Goal: Check status: Check status

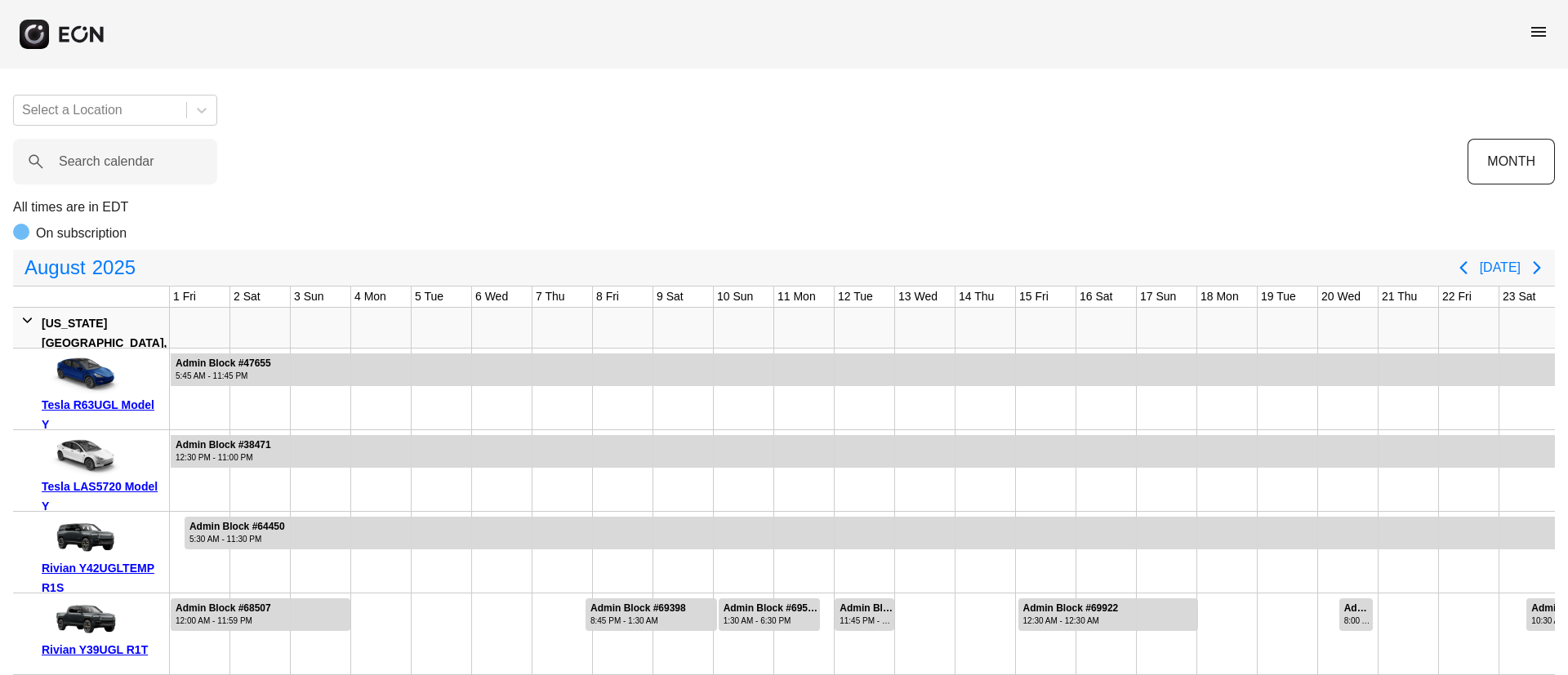
scroll to position [0, 331]
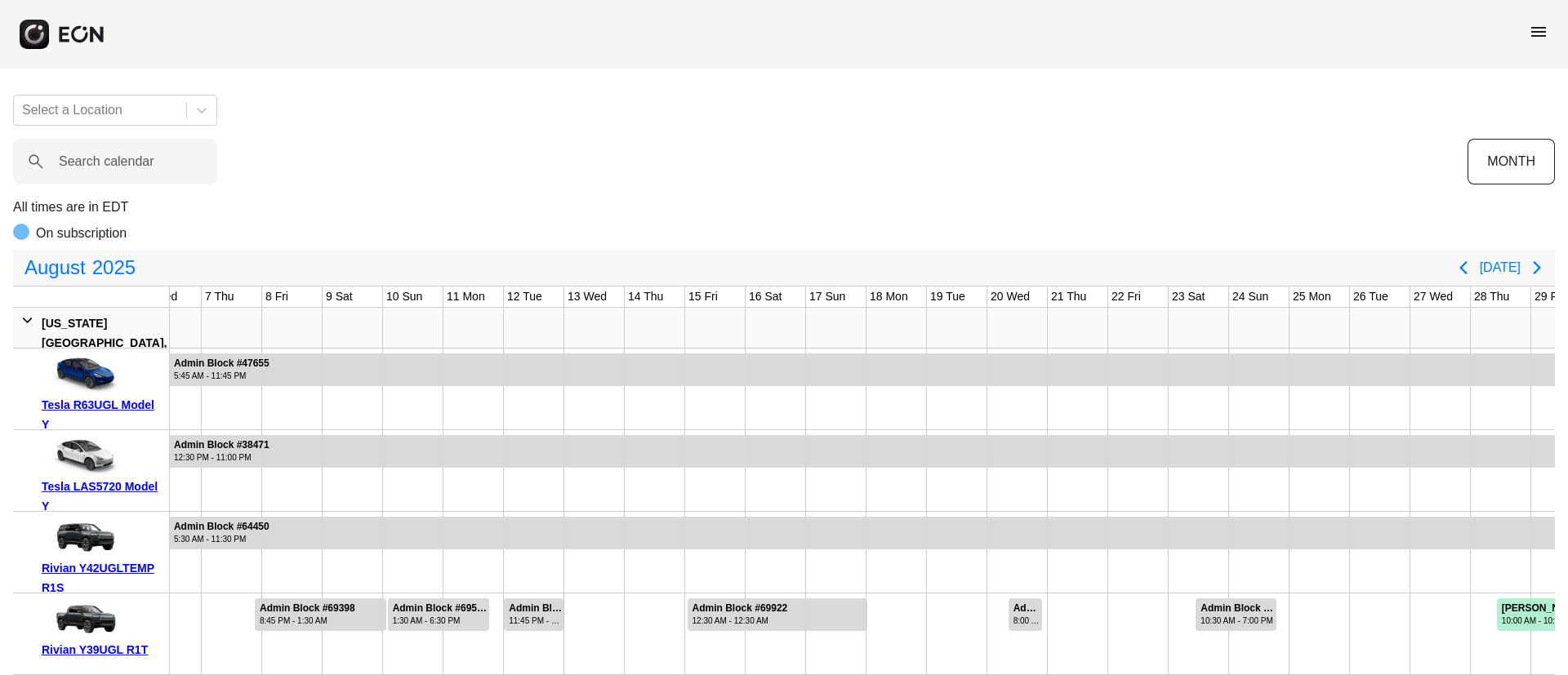
click at [1537, 26] on span "menu" at bounding box center [1538, 32] width 20 height 20
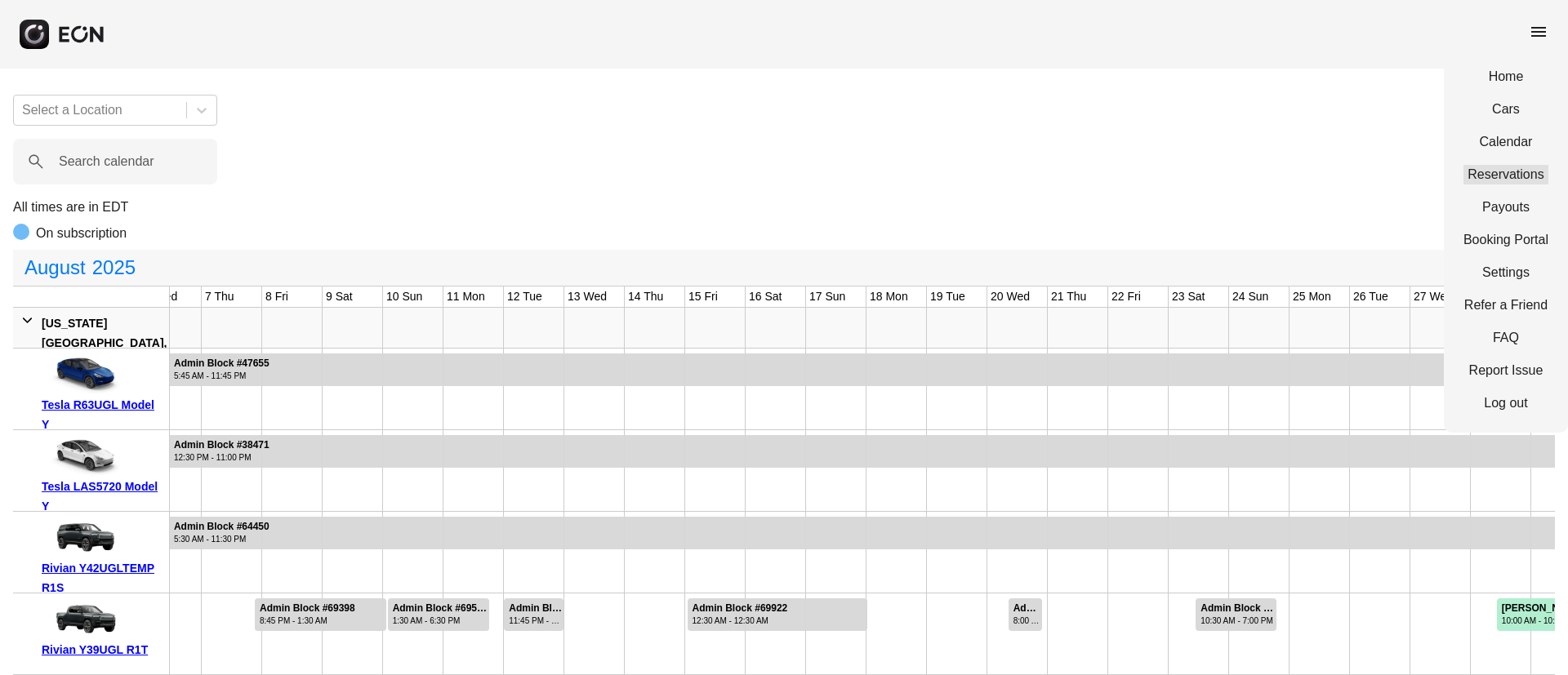
click at [1486, 176] on link "Reservations" at bounding box center [1506, 175] width 85 height 20
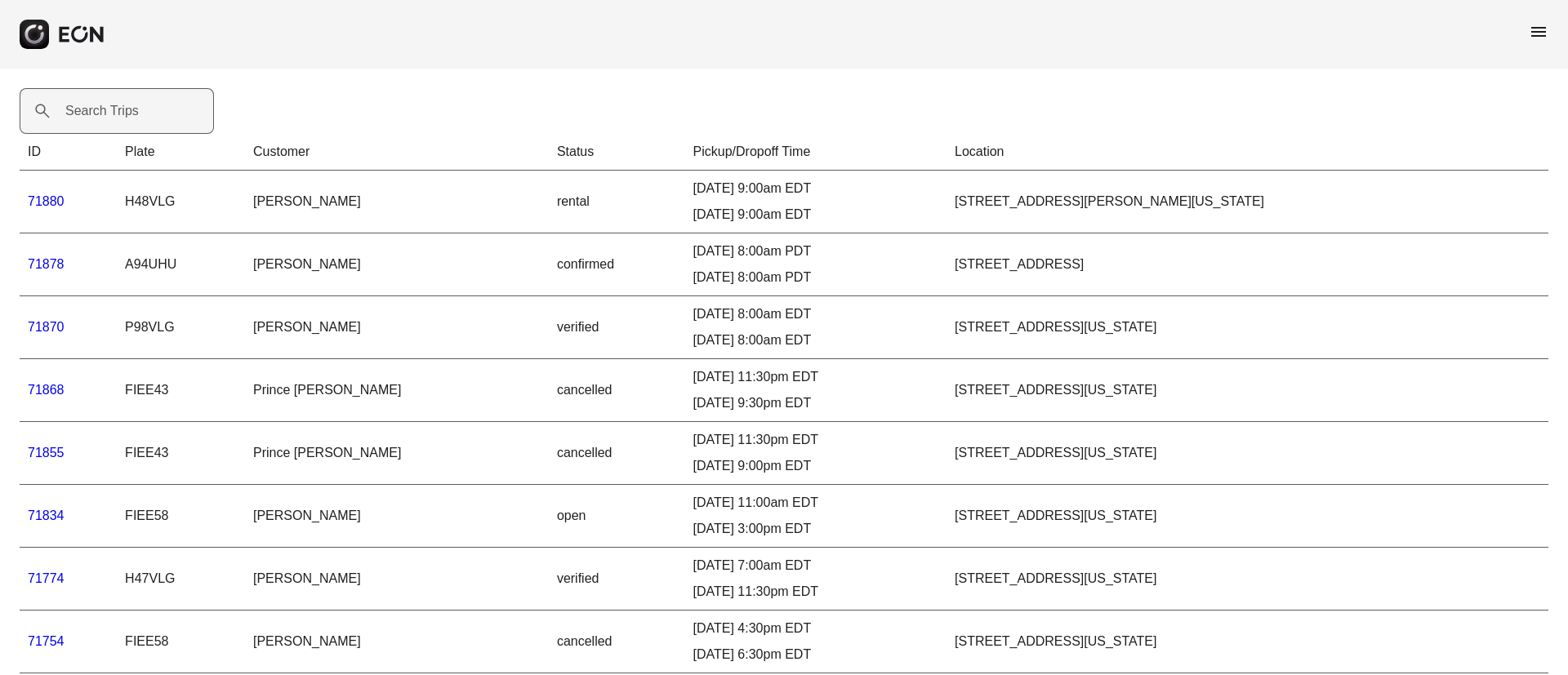
click at [99, 107] on label "Search Trips" at bounding box center [102, 111] width 73 height 20
click at [99, 107] on Trips "Search Trips" at bounding box center [117, 111] width 195 height 46
paste Trips "*****"
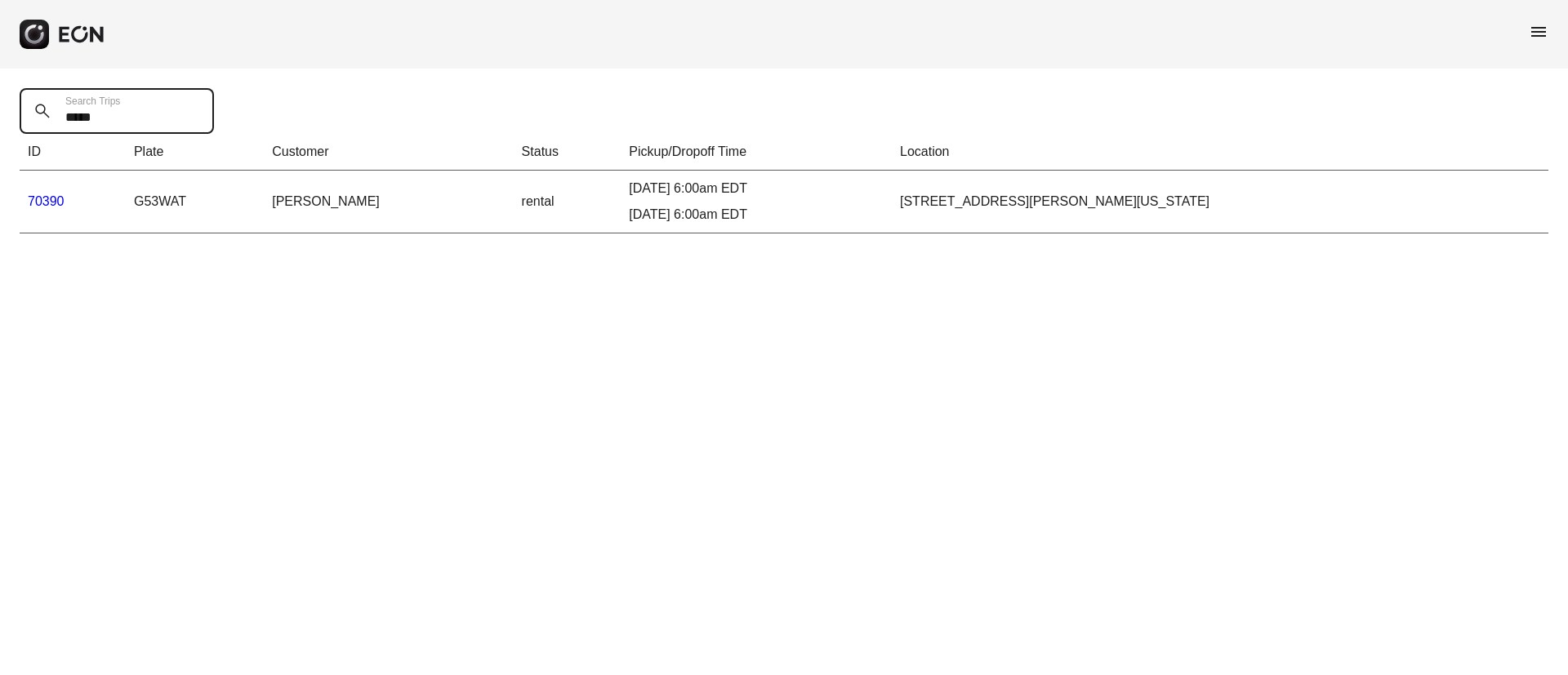
type Trips "*****"
click at [60, 200] on link "70390" at bounding box center [46, 201] width 37 height 14
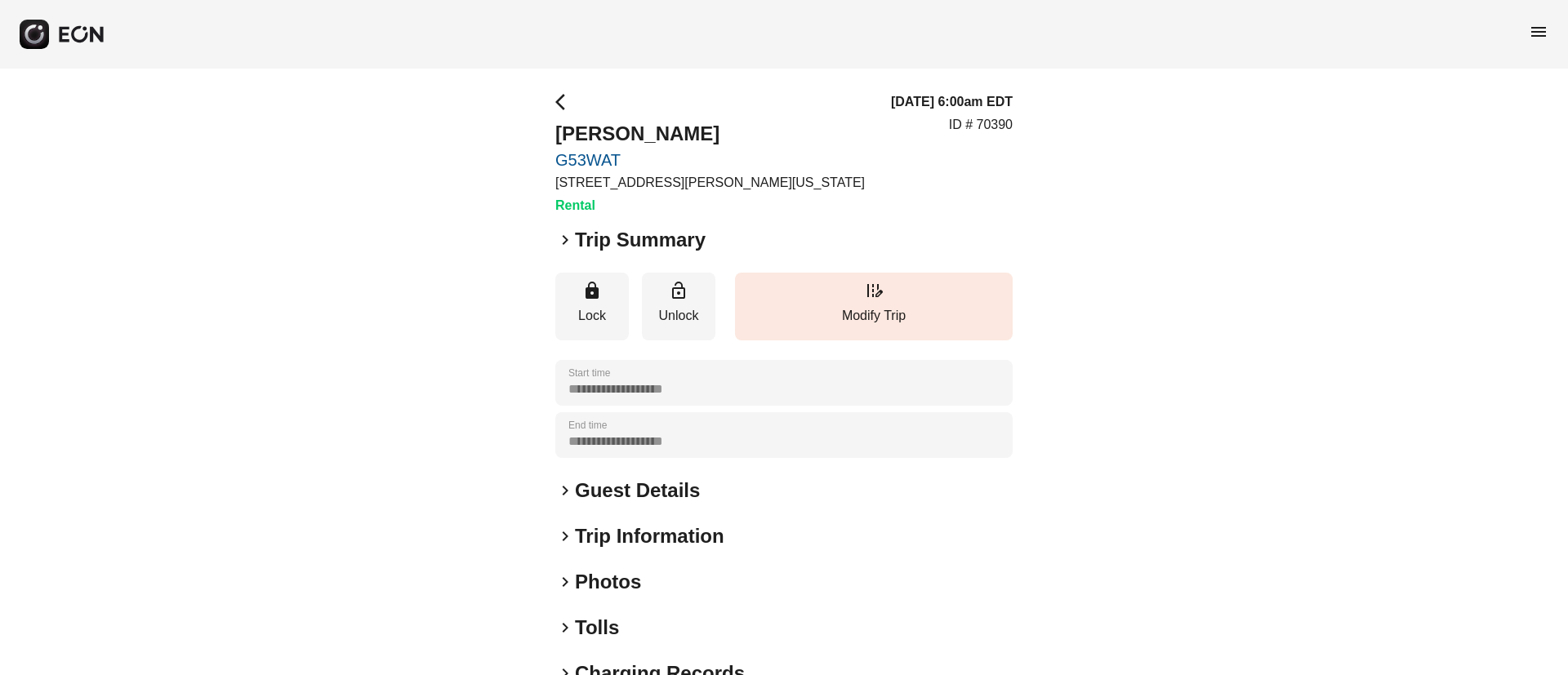
click at [698, 580] on div "keyboard_arrow_right Photos" at bounding box center [784, 582] width 458 height 26
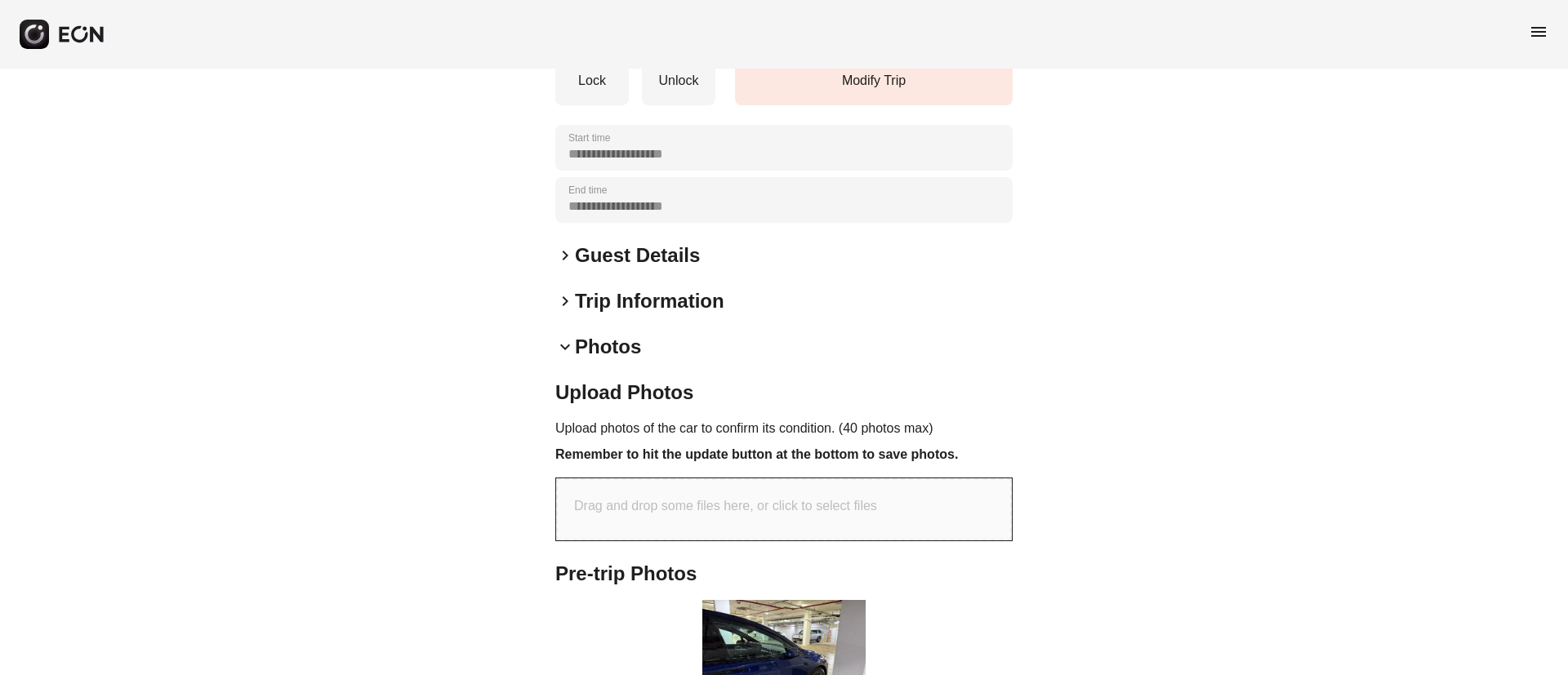
scroll to position [487, 0]
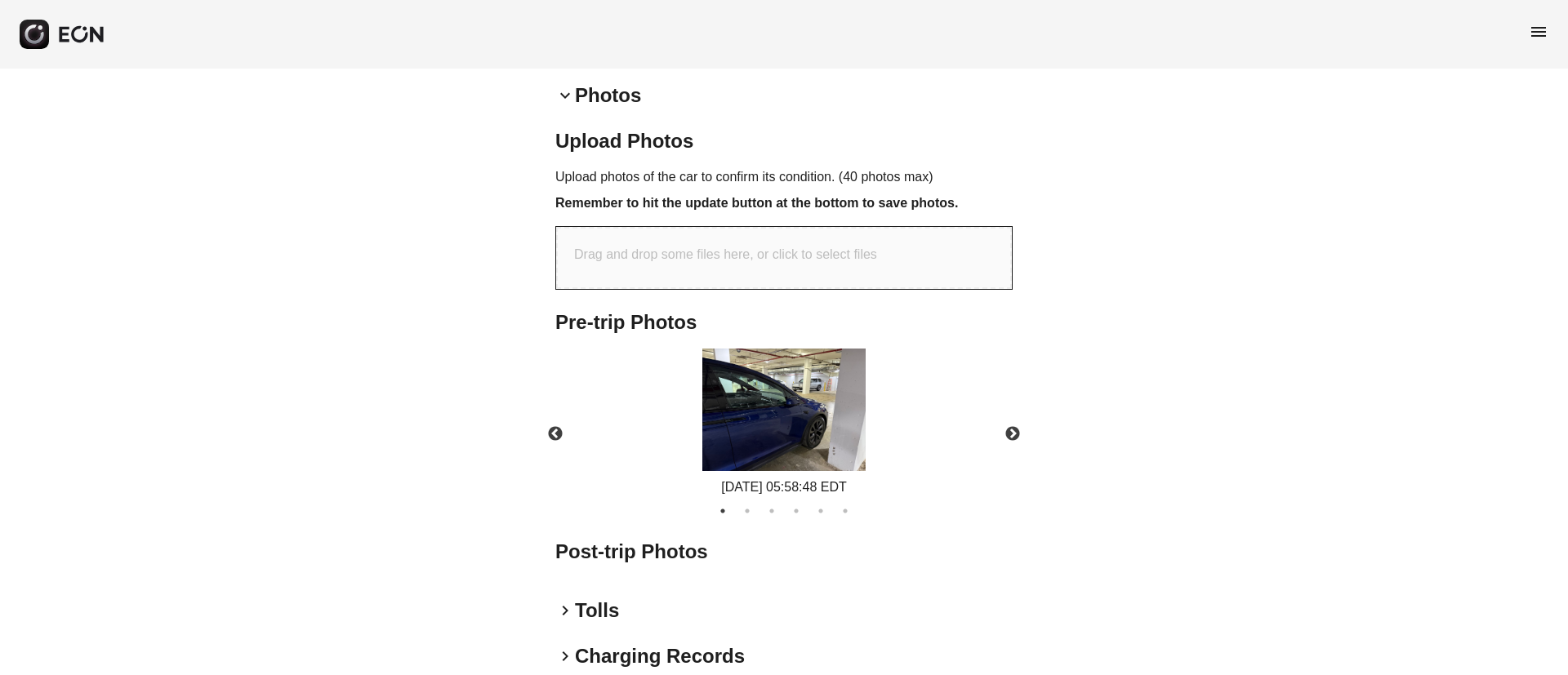
click at [771, 444] on img at bounding box center [784, 410] width 163 height 122
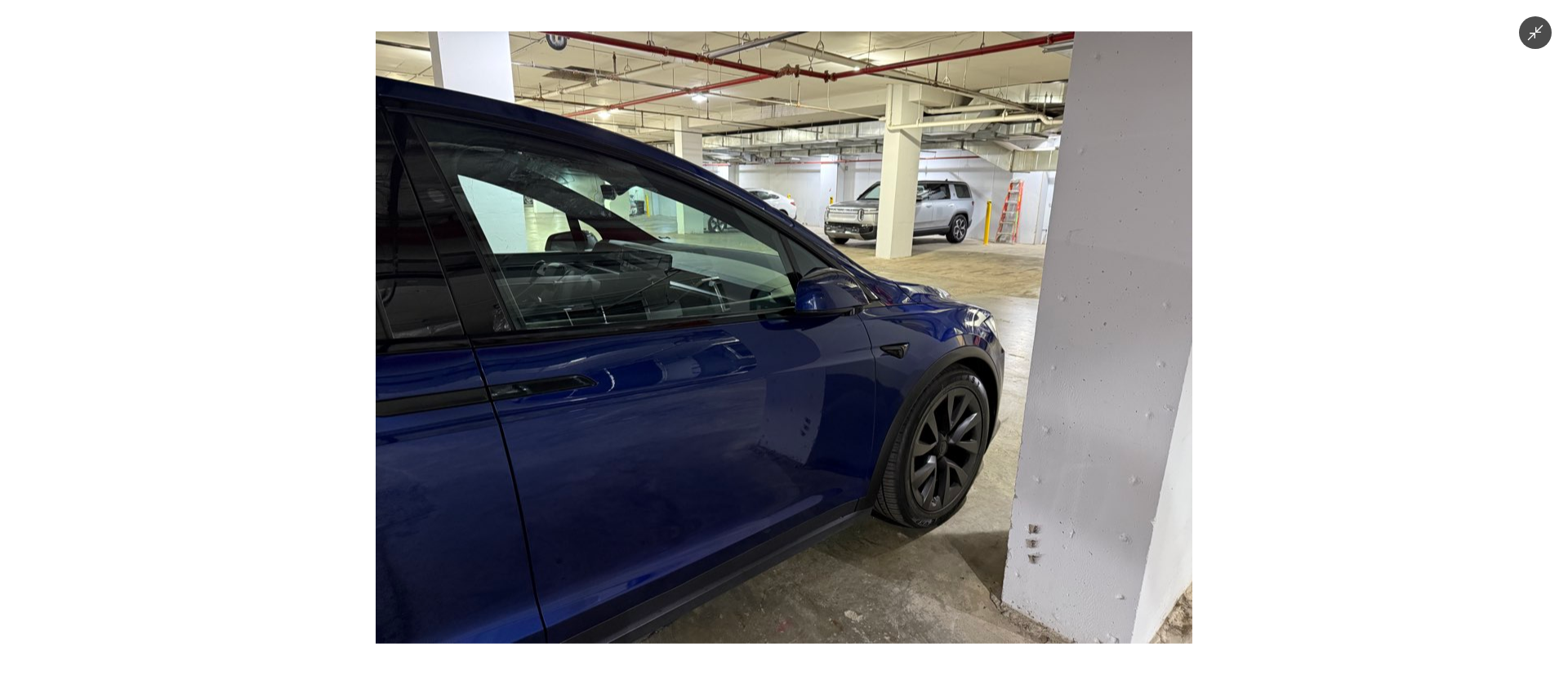
click at [771, 444] on img at bounding box center [784, 338] width 816 height 613
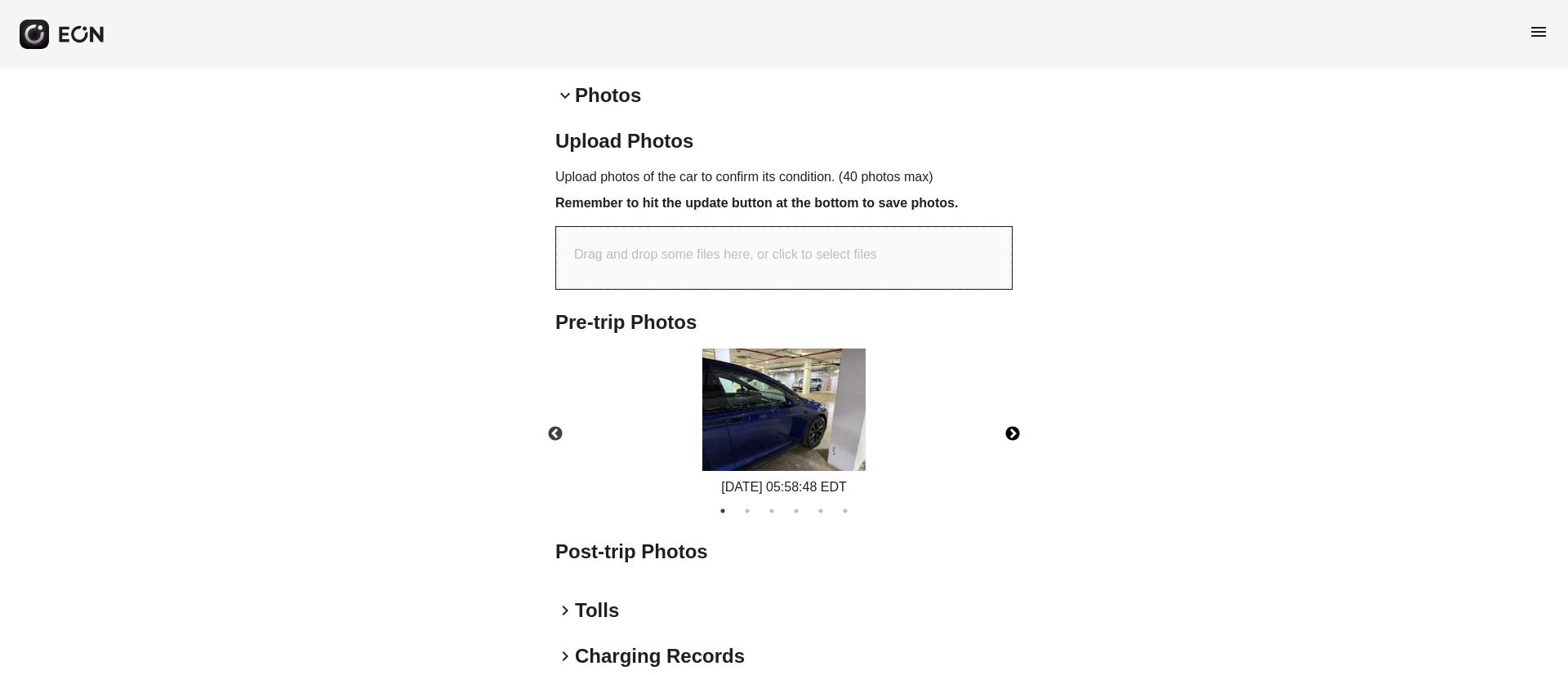
click at [1017, 434] on button "Next" at bounding box center [1013, 434] width 57 height 57
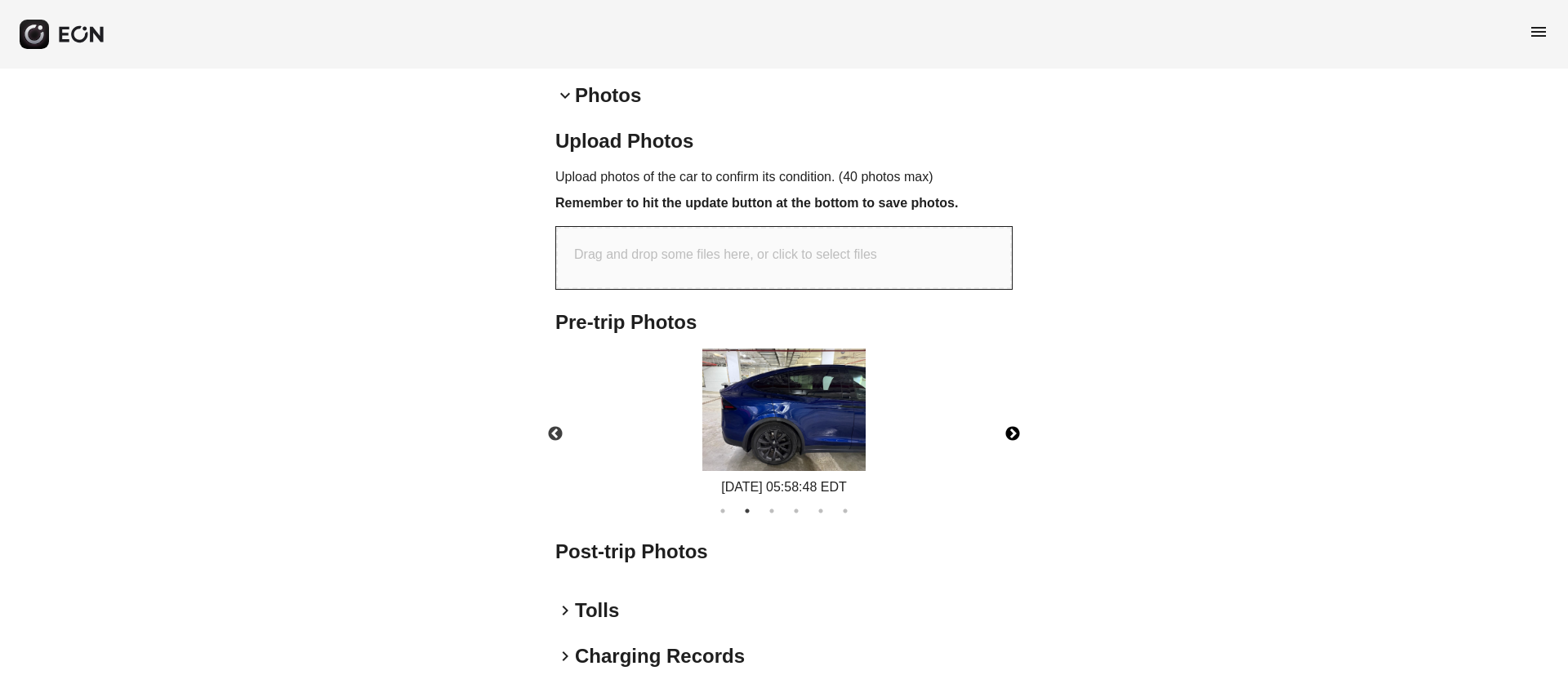
click at [779, 411] on img at bounding box center [784, 410] width 163 height 122
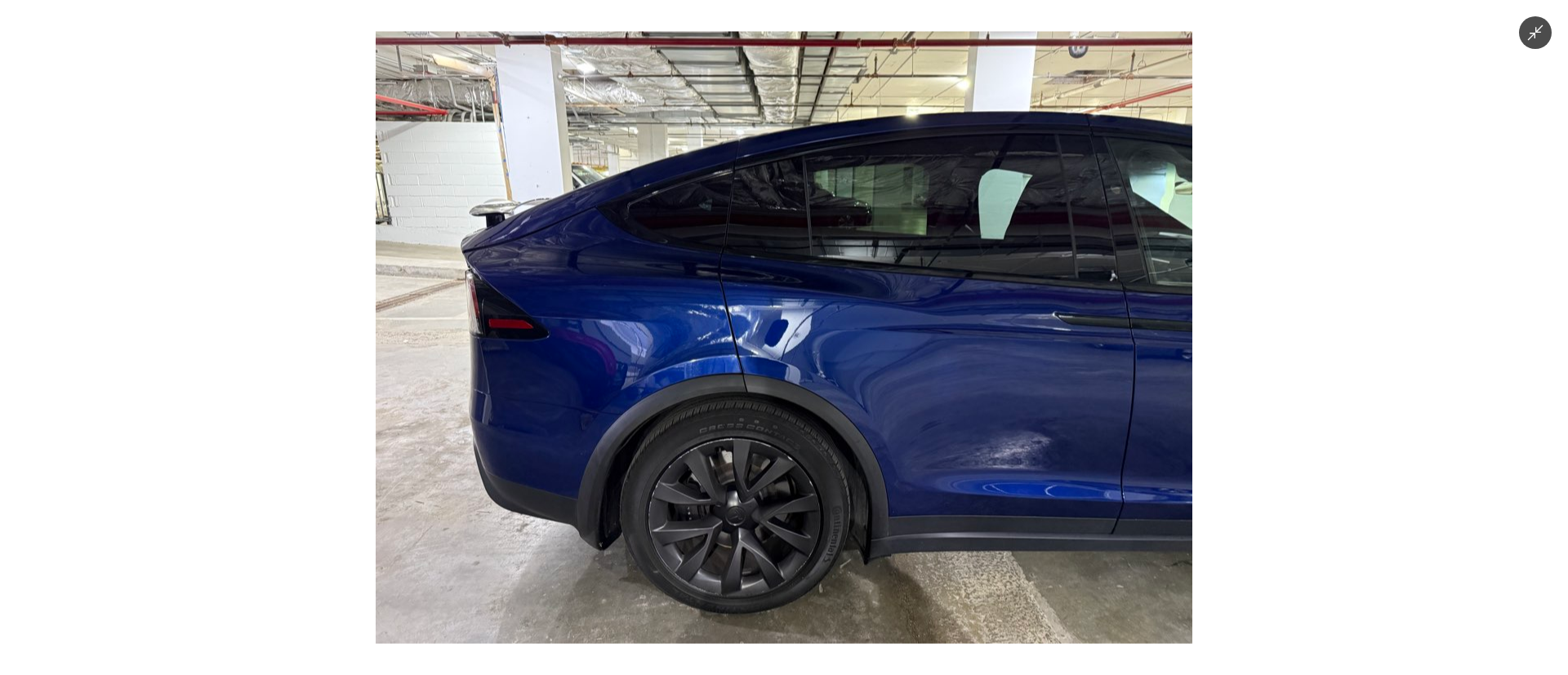
click at [779, 411] on img at bounding box center [784, 338] width 816 height 613
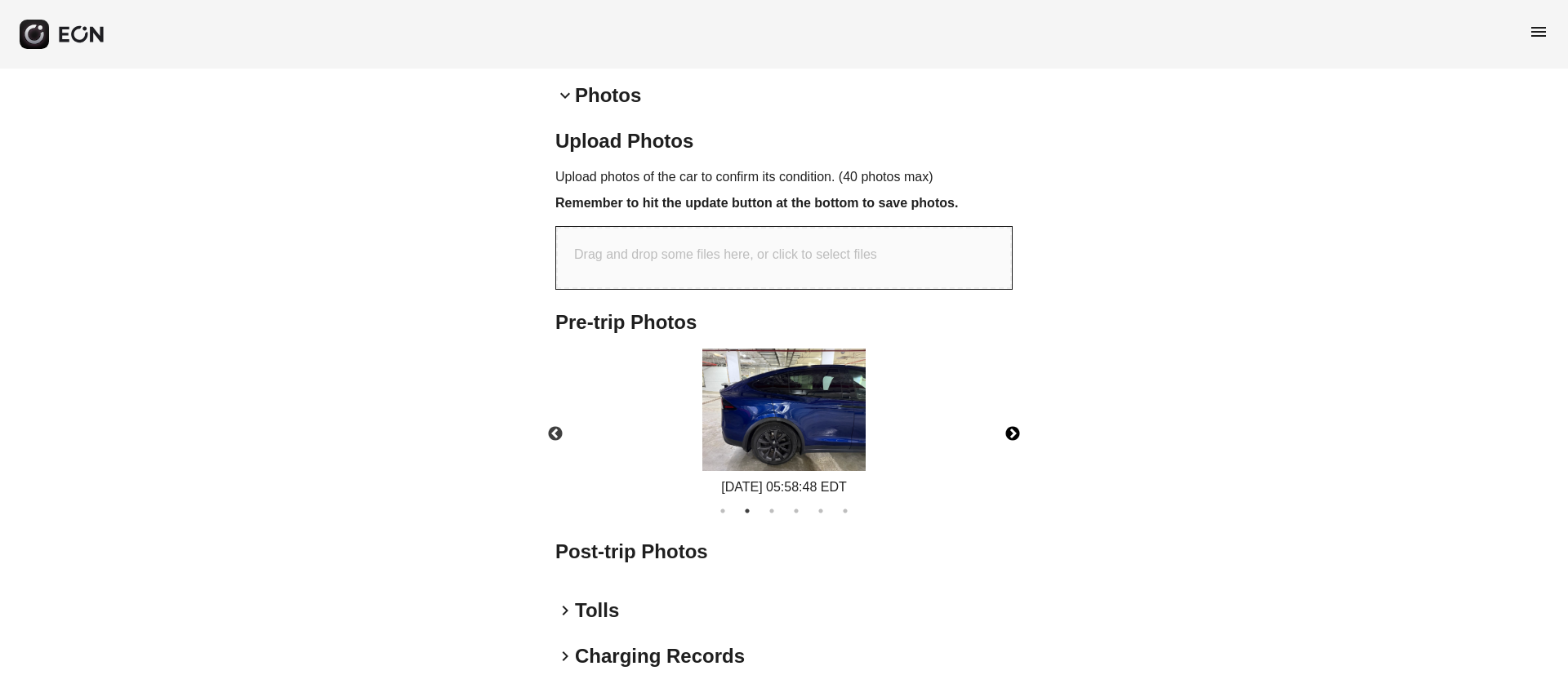
click at [1014, 433] on button "Next" at bounding box center [1013, 434] width 57 height 57
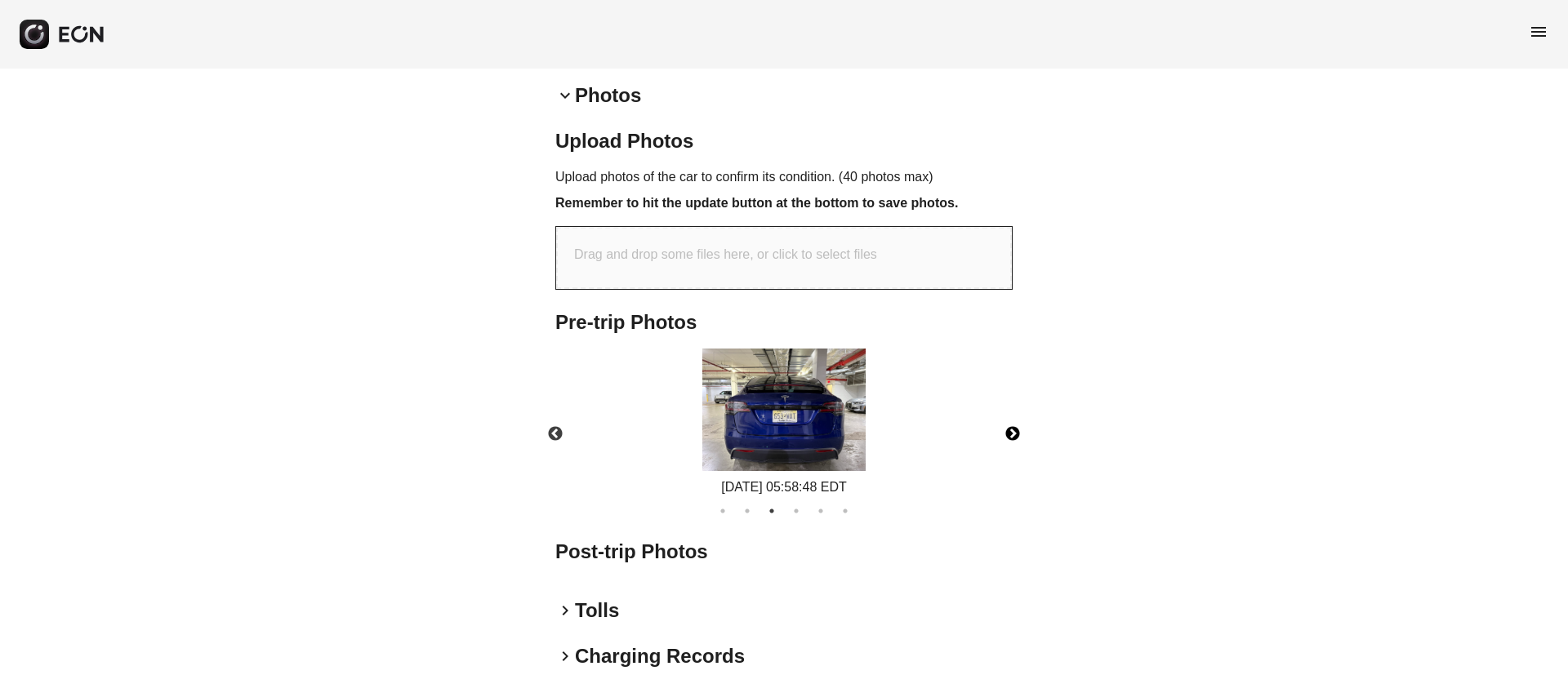
click at [825, 422] on img at bounding box center [784, 410] width 163 height 122
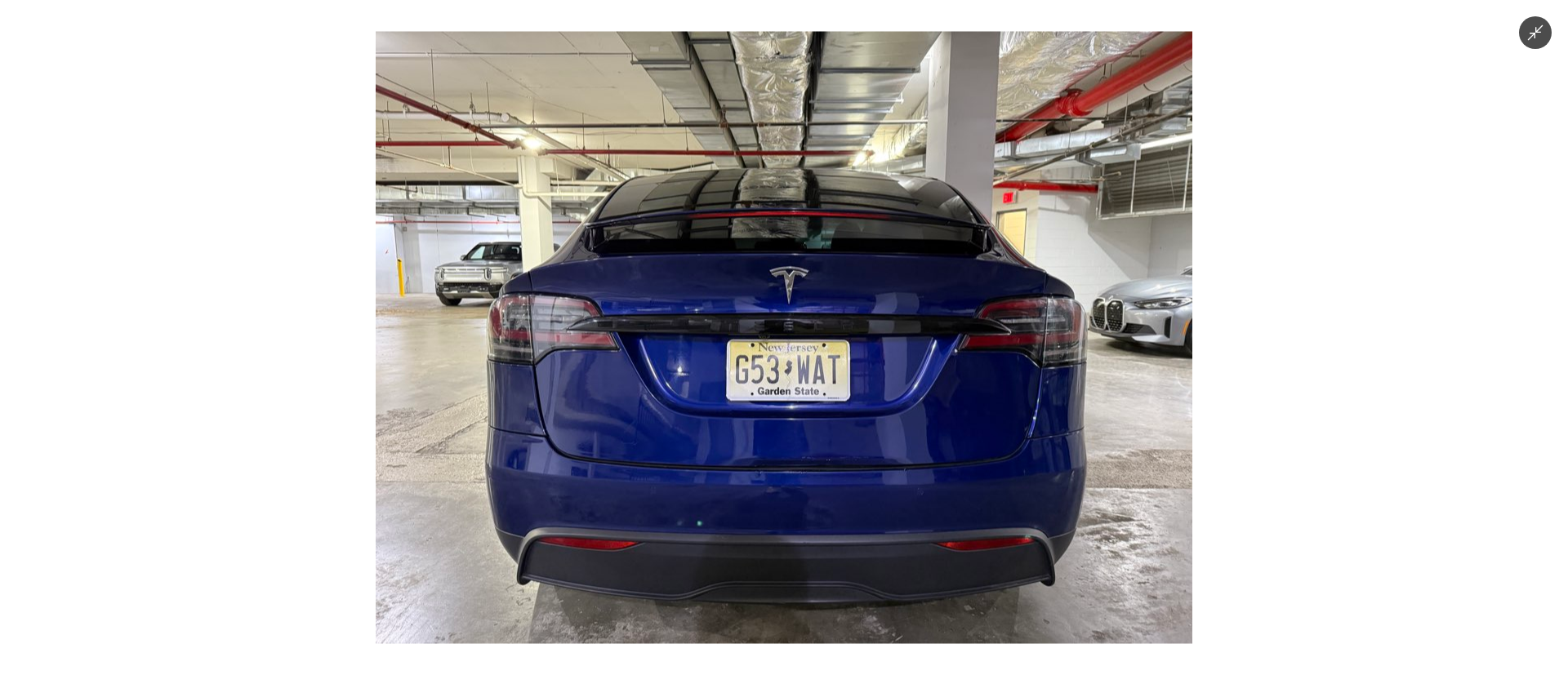
click at [825, 422] on img at bounding box center [784, 338] width 816 height 613
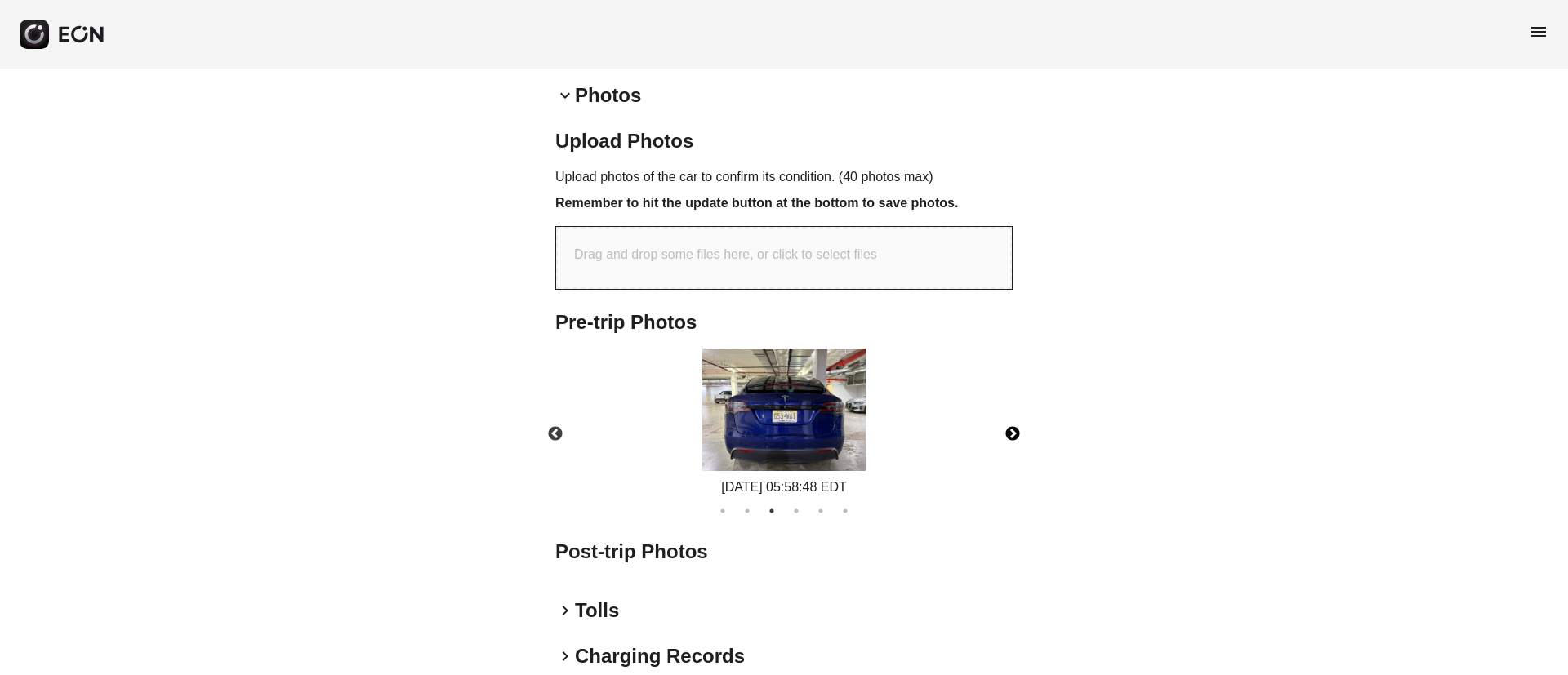
click at [1005, 429] on button "Next" at bounding box center [1013, 434] width 57 height 57
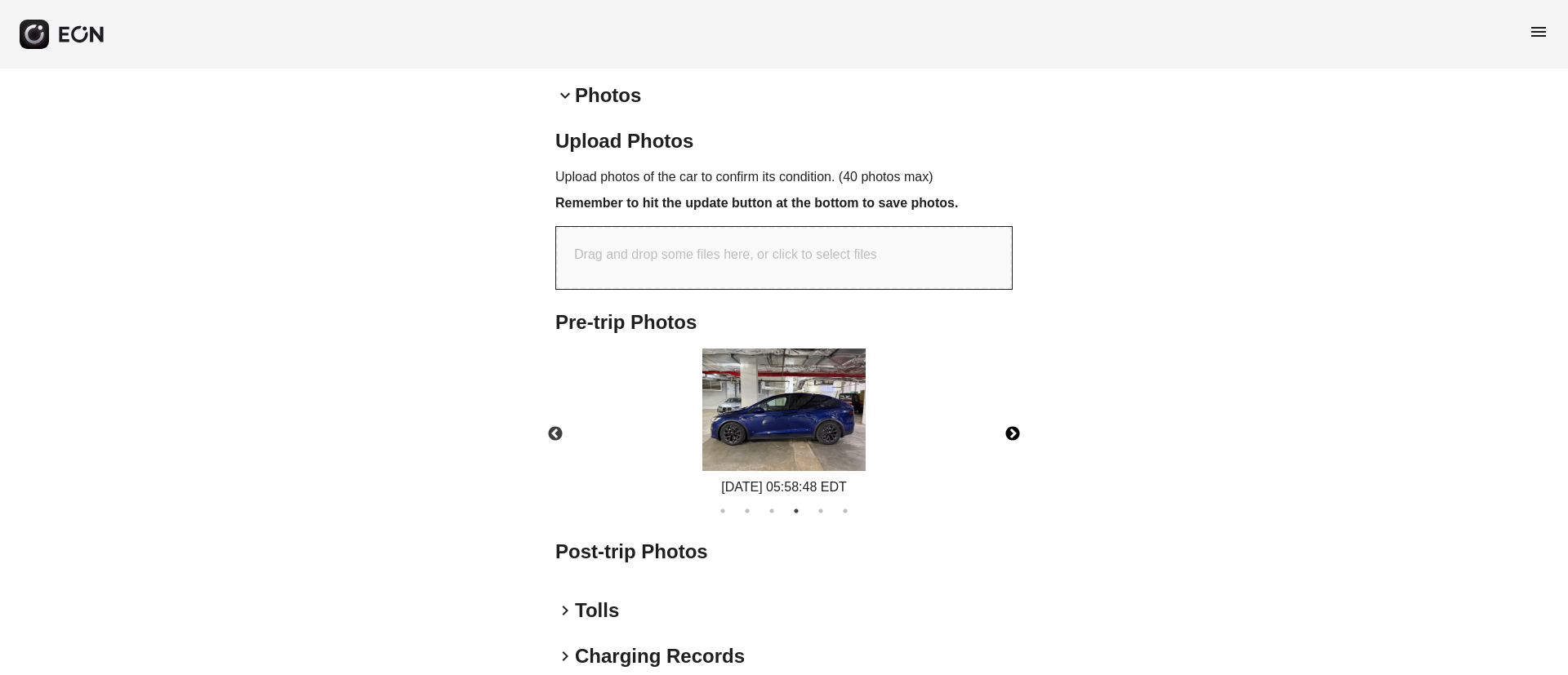
click at [828, 443] on img at bounding box center [784, 410] width 163 height 122
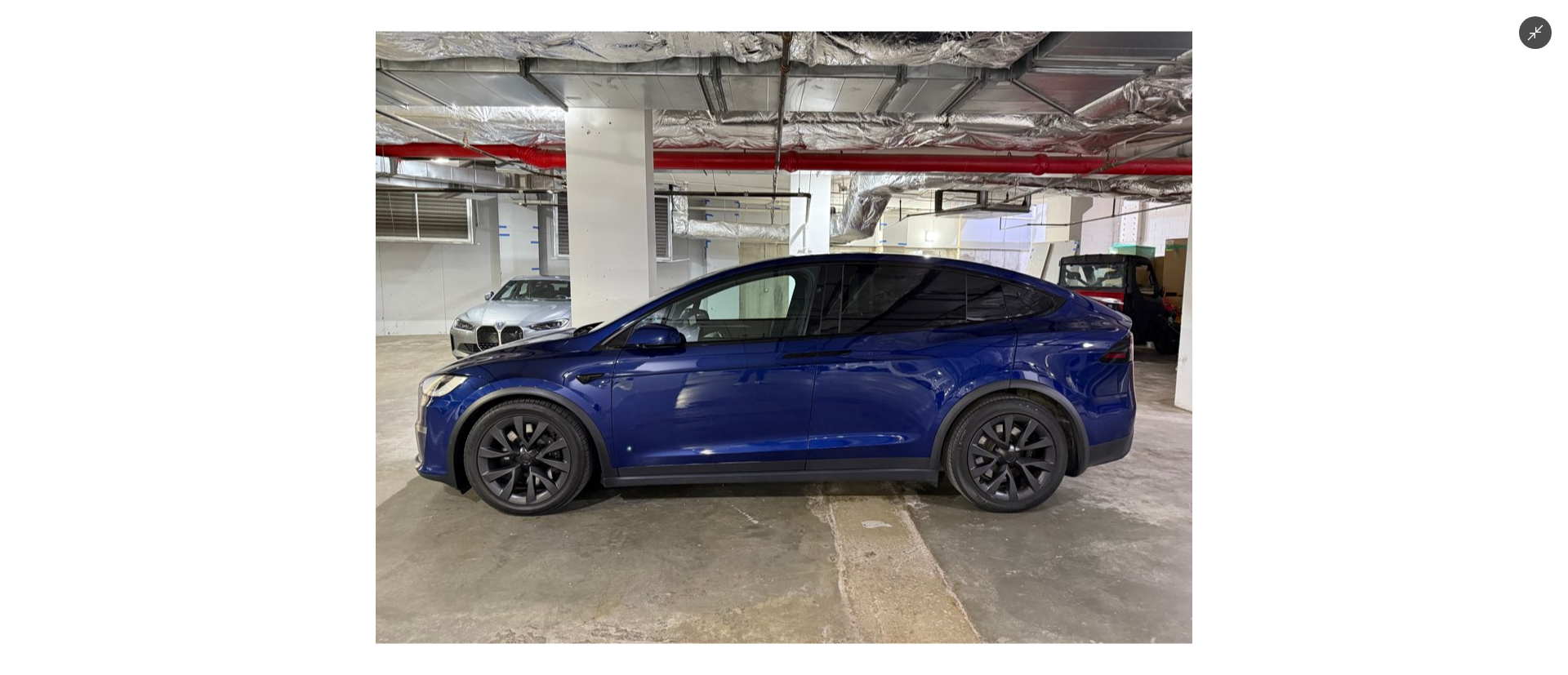
click at [828, 443] on img at bounding box center [784, 338] width 816 height 613
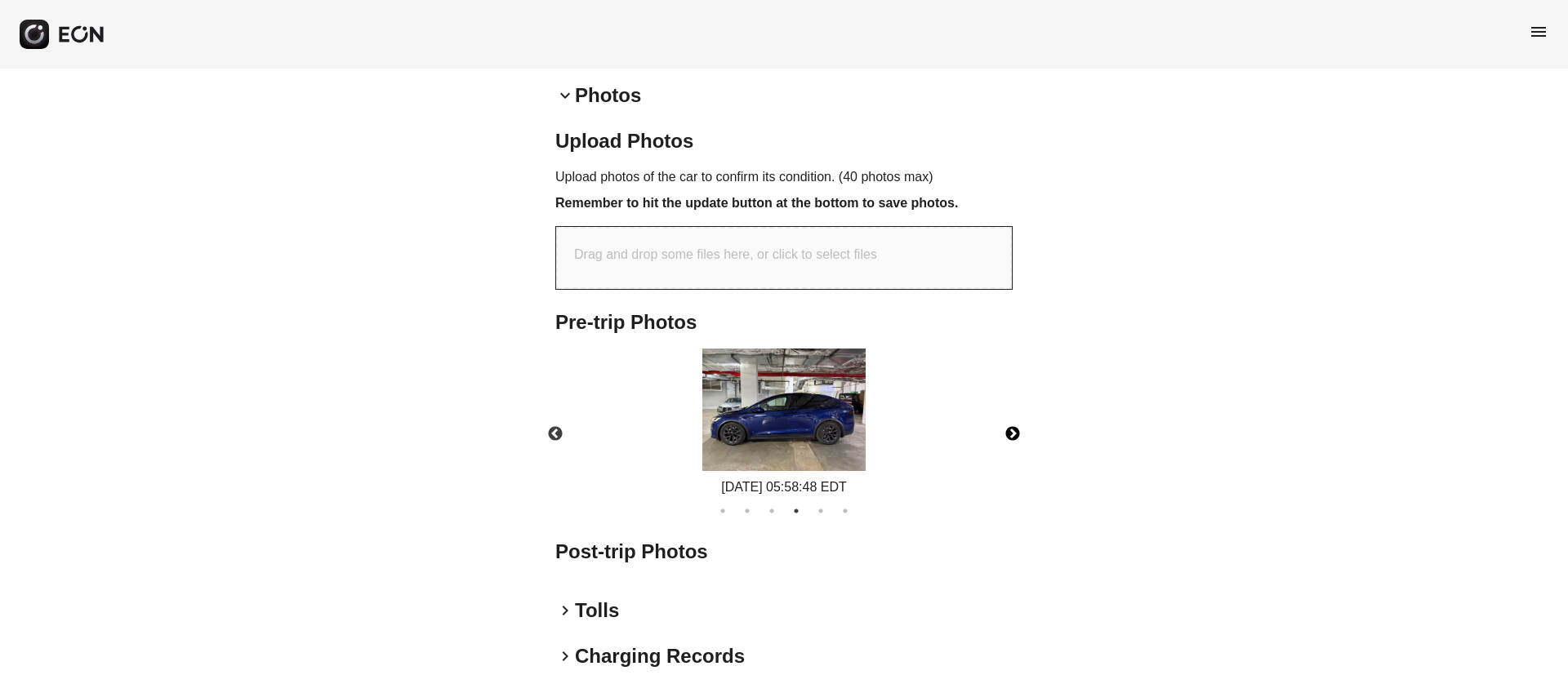
click at [1009, 432] on button "Next" at bounding box center [1013, 434] width 57 height 57
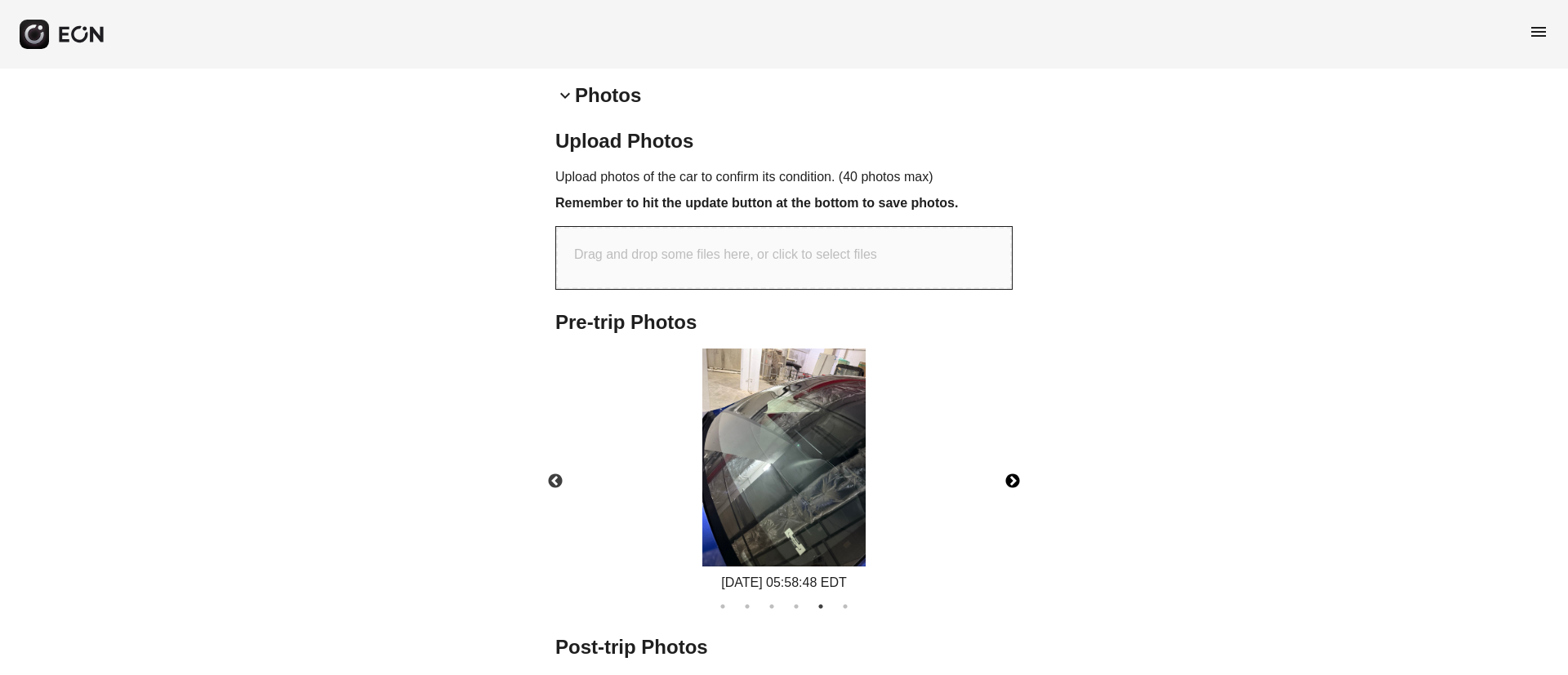
click at [807, 467] on img at bounding box center [784, 457] width 163 height 218
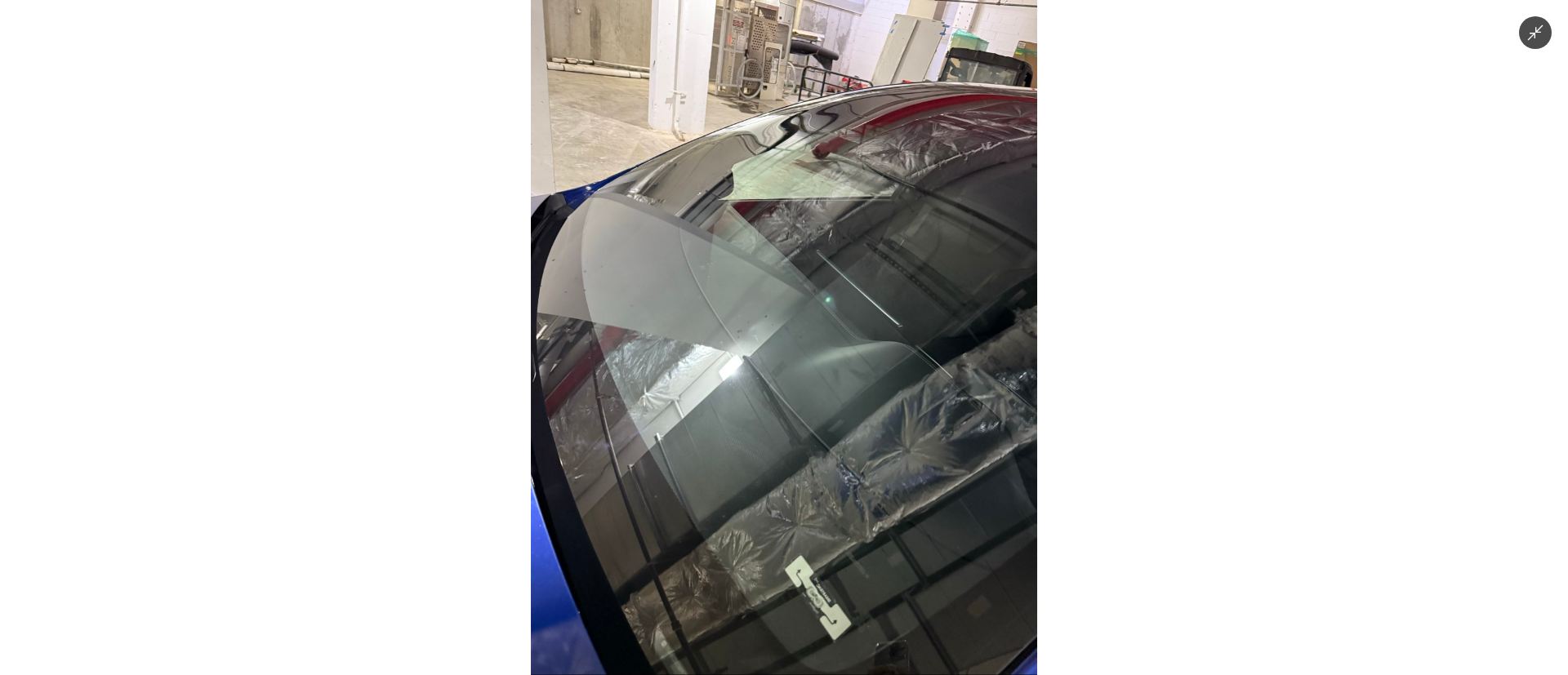
click at [807, 432] on img at bounding box center [784, 338] width 506 height 675
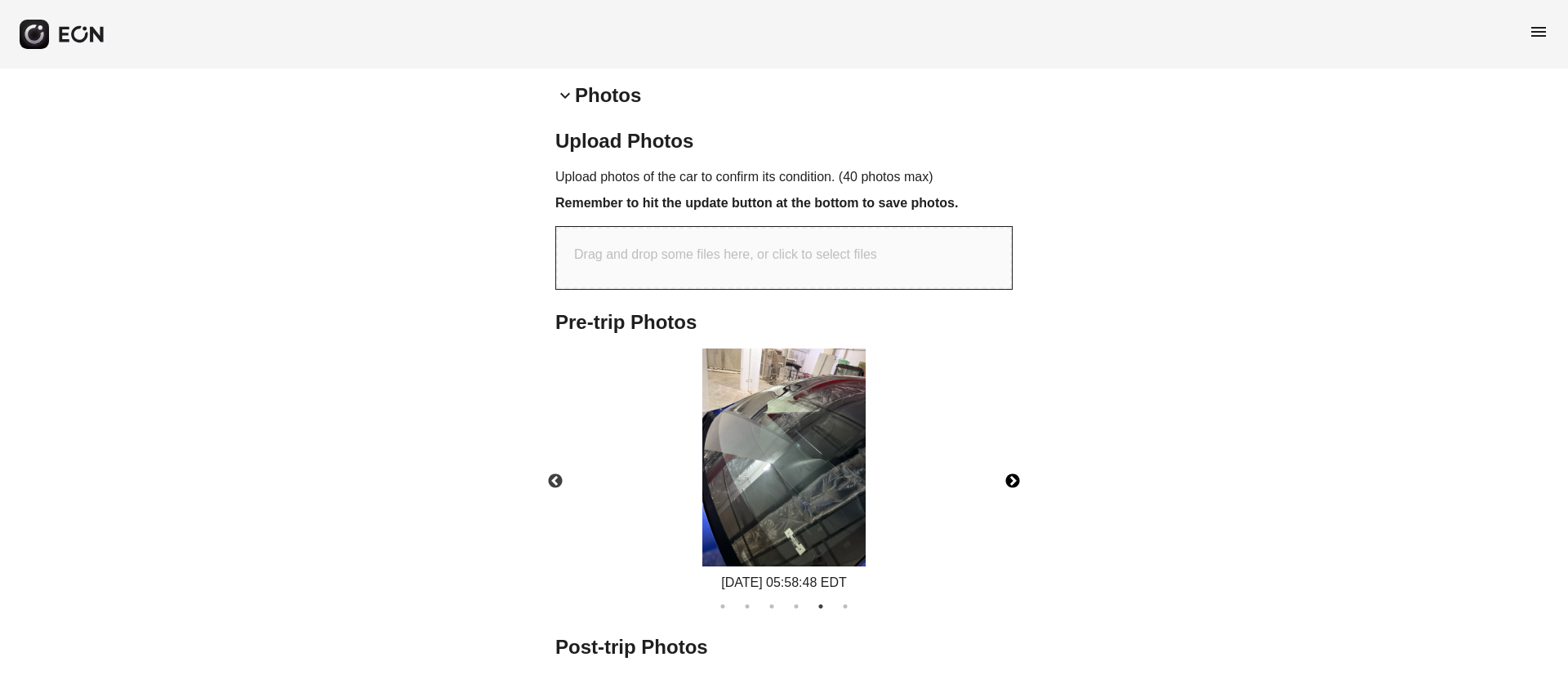
click at [822, 440] on img at bounding box center [784, 457] width 163 height 218
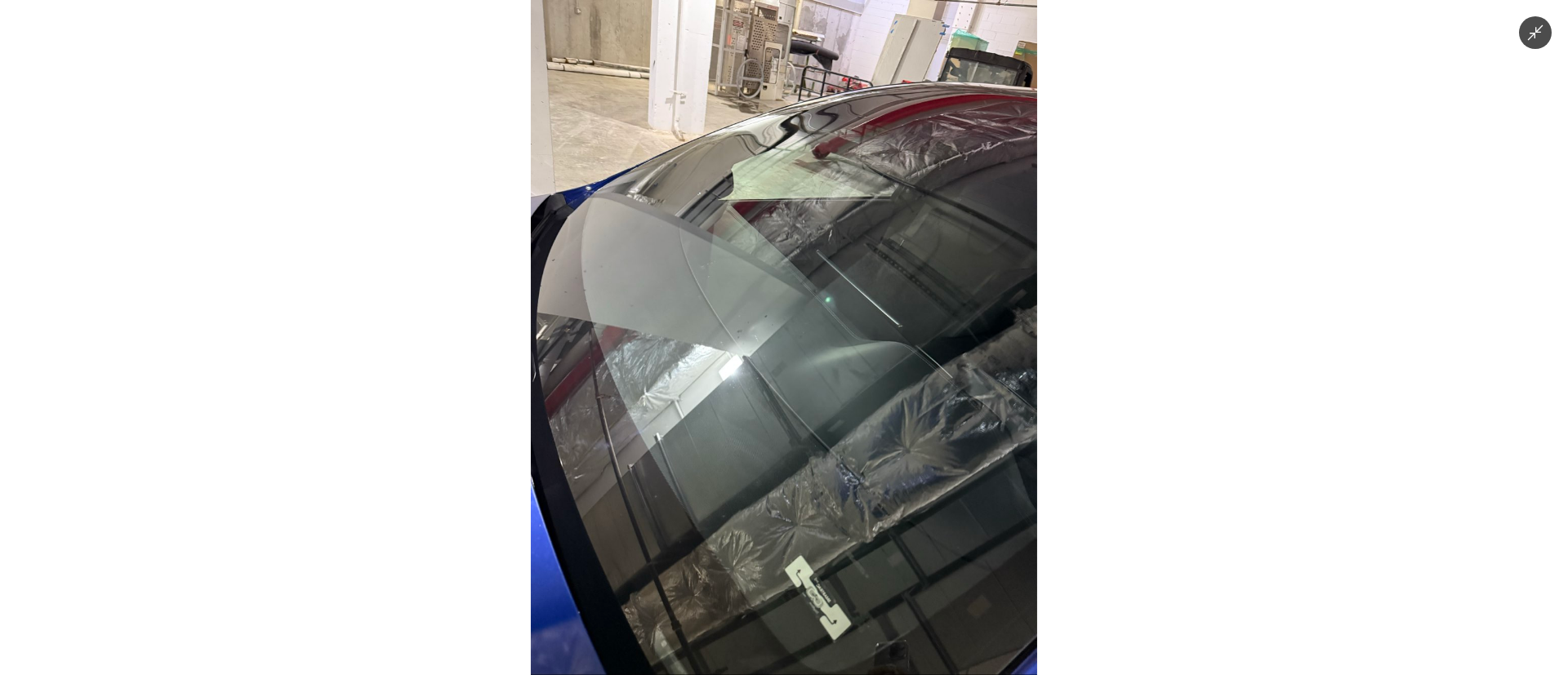
click at [829, 517] on img at bounding box center [784, 338] width 506 height 675
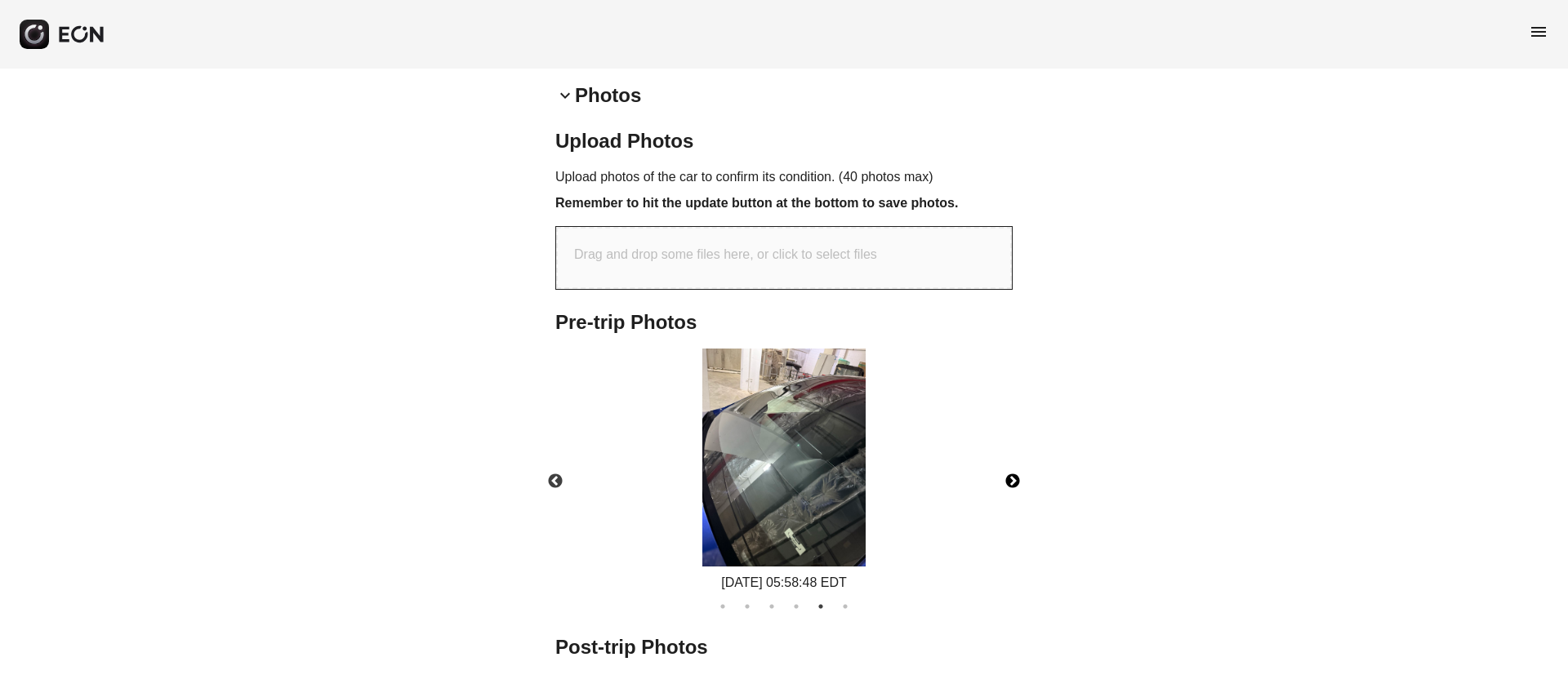
click at [1015, 481] on button "Next" at bounding box center [1013, 482] width 57 height 57
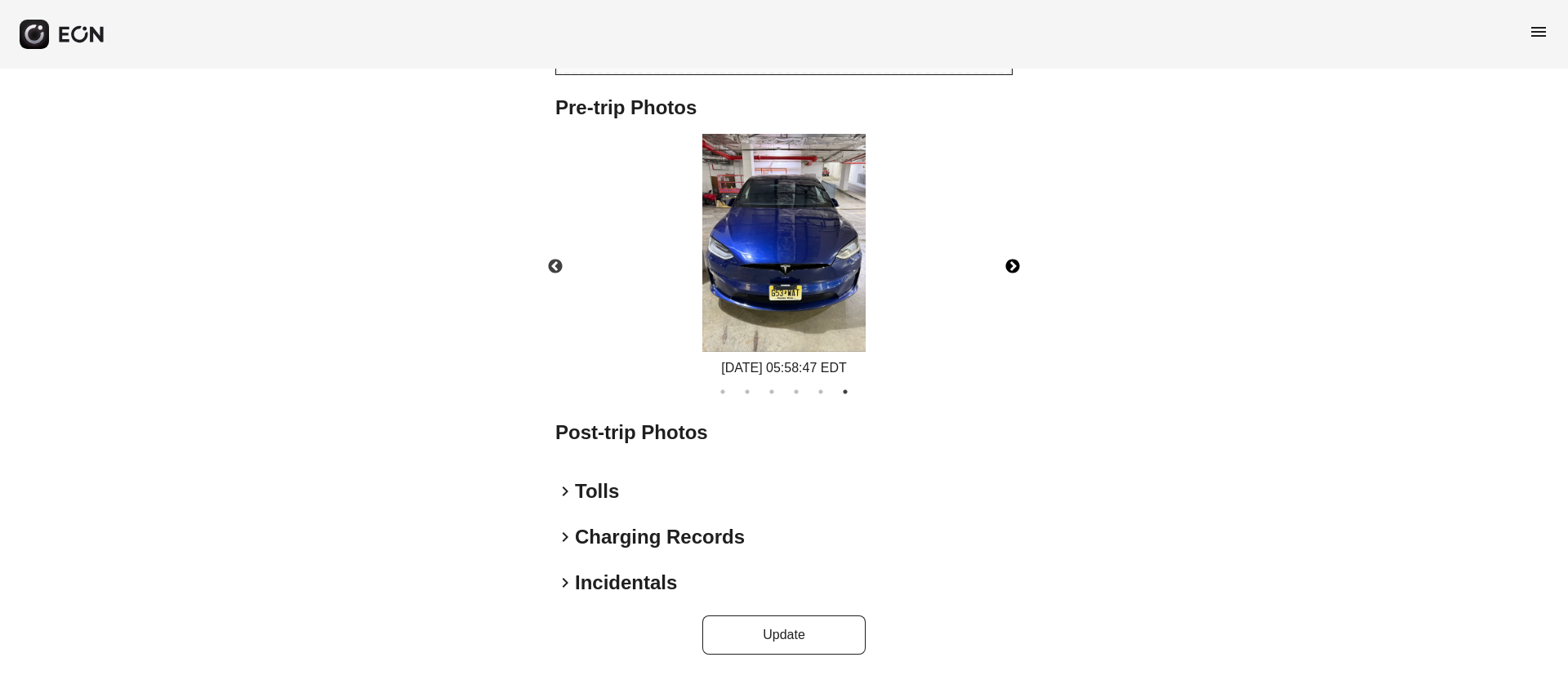
scroll to position [705, 0]
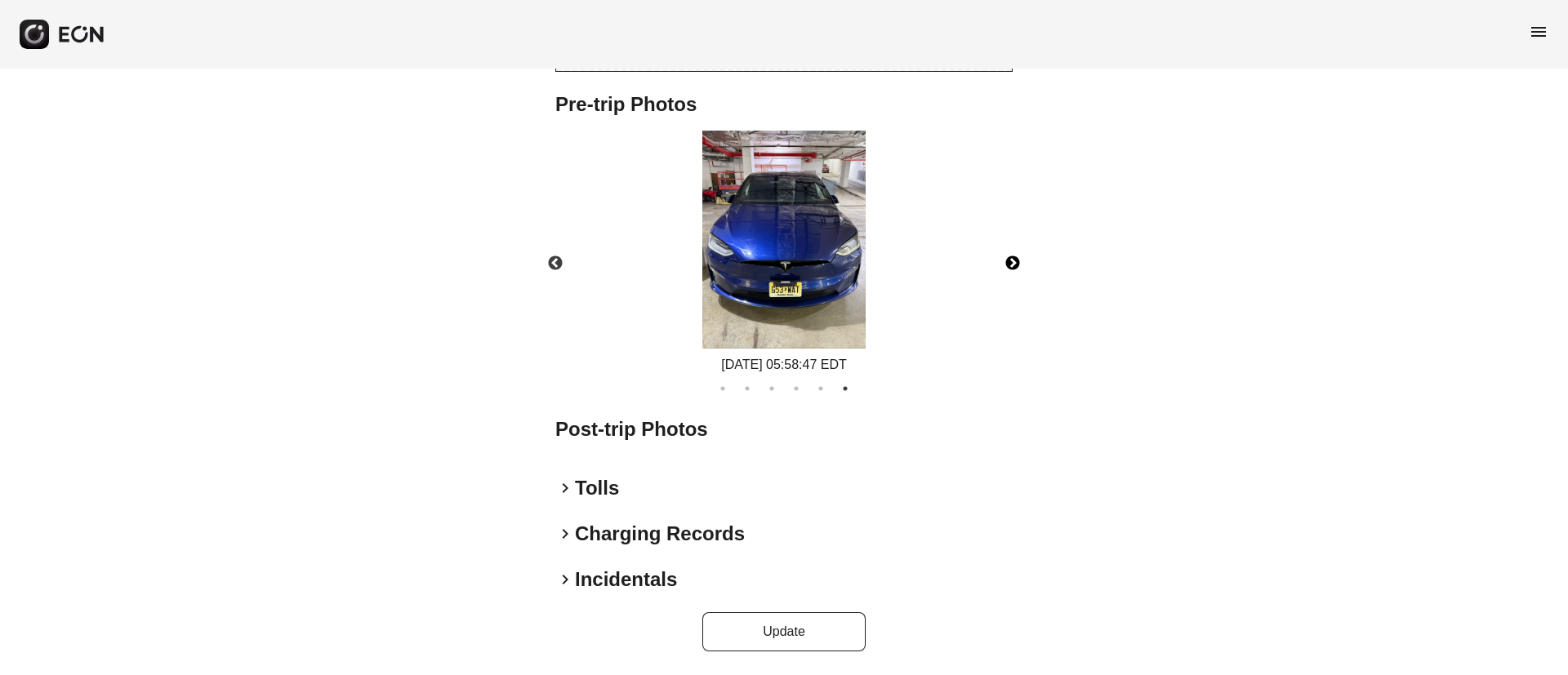
click at [799, 273] on img at bounding box center [784, 239] width 163 height 218
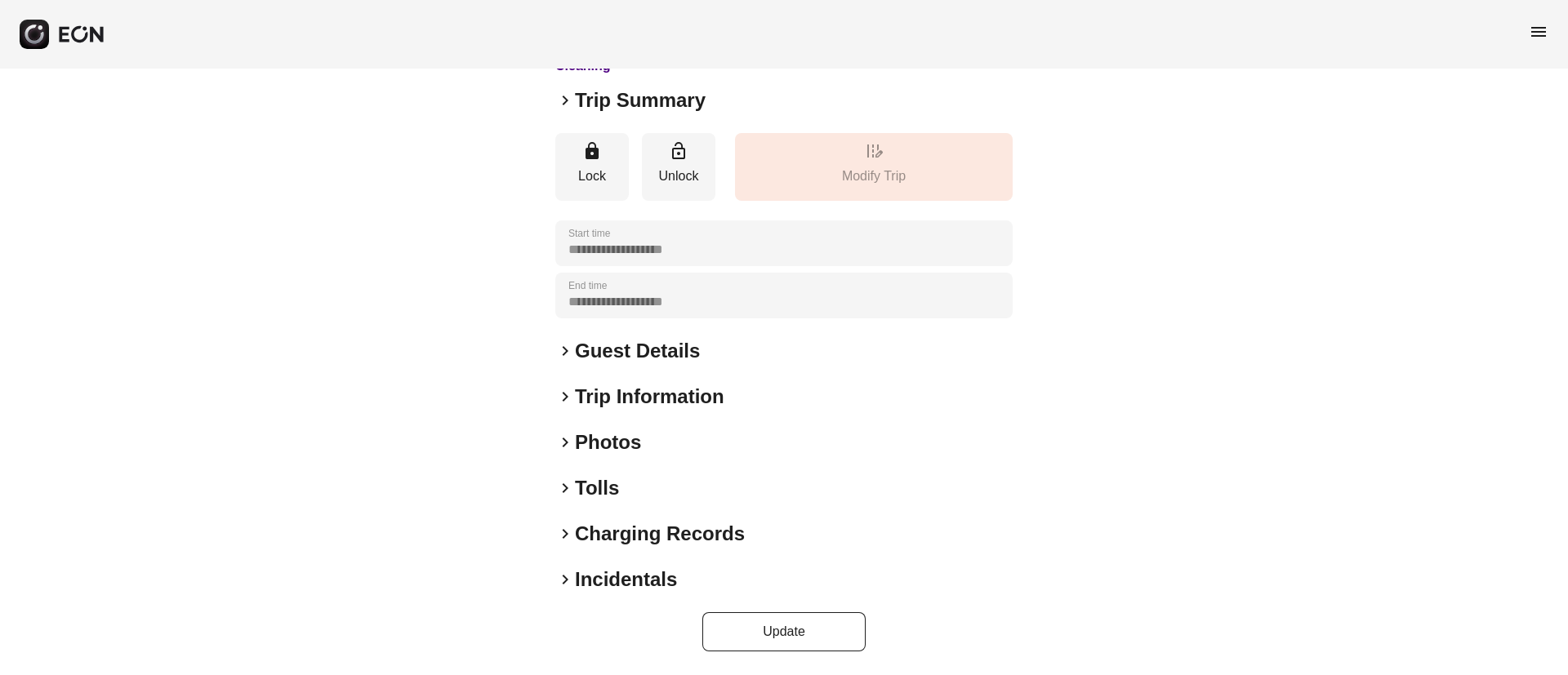
click at [645, 447] on div "keyboard_arrow_right Photos" at bounding box center [784, 443] width 458 height 26
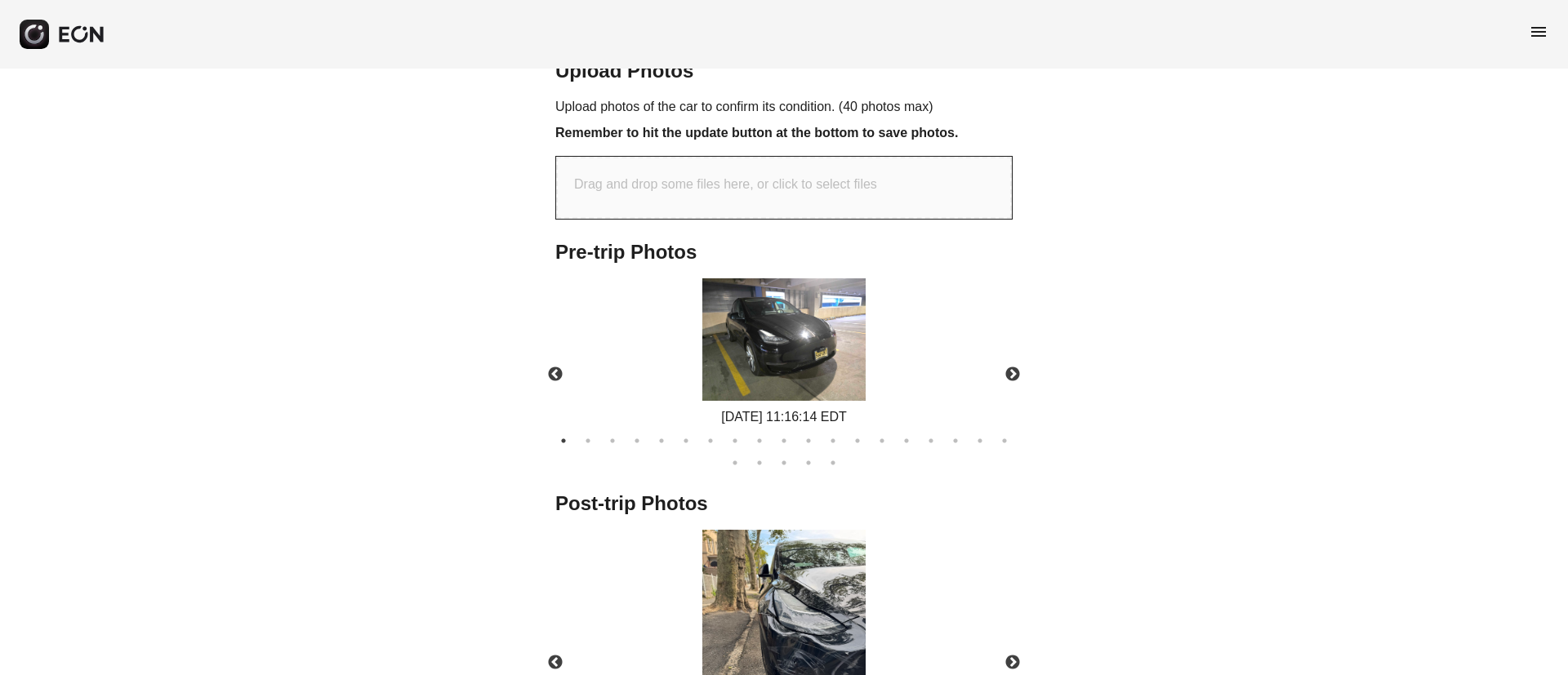
scroll to position [898, 0]
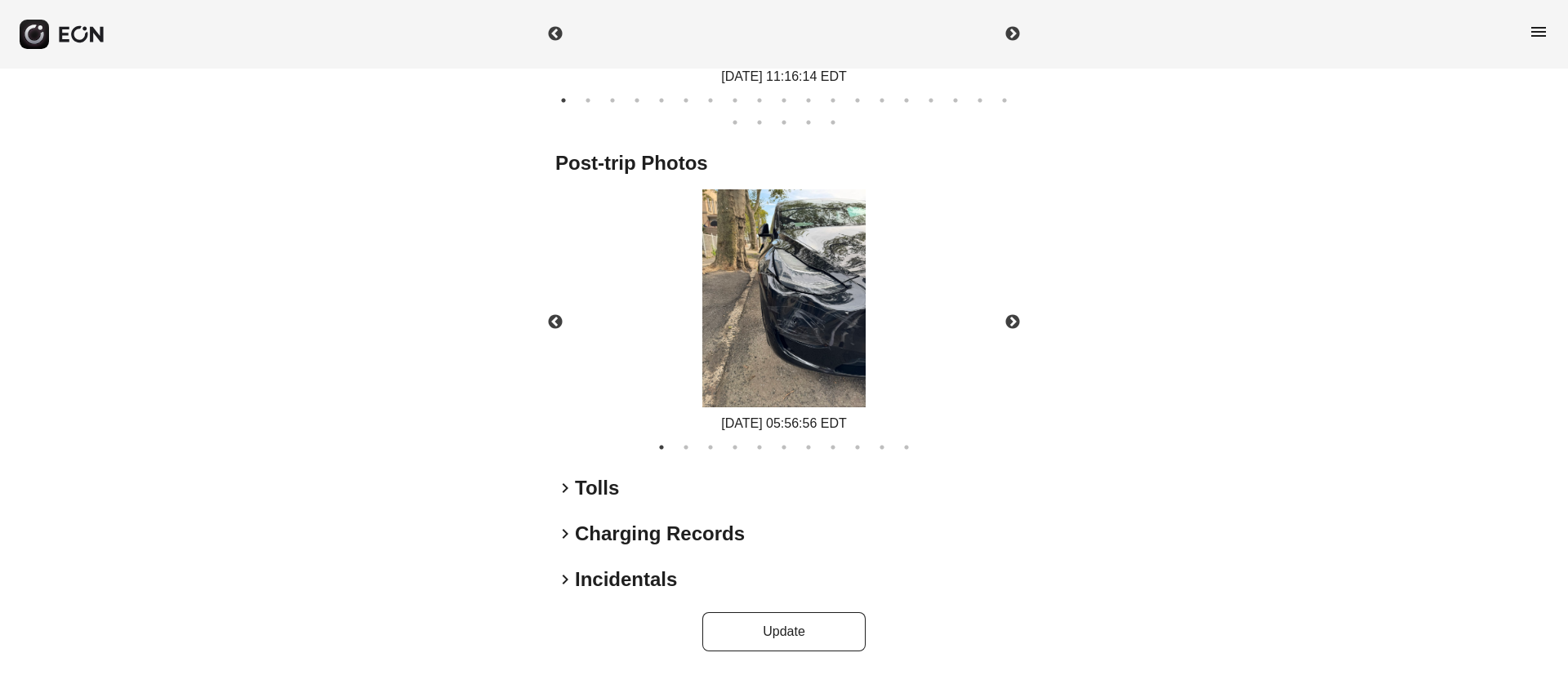
click at [776, 315] on img at bounding box center [784, 298] width 163 height 218
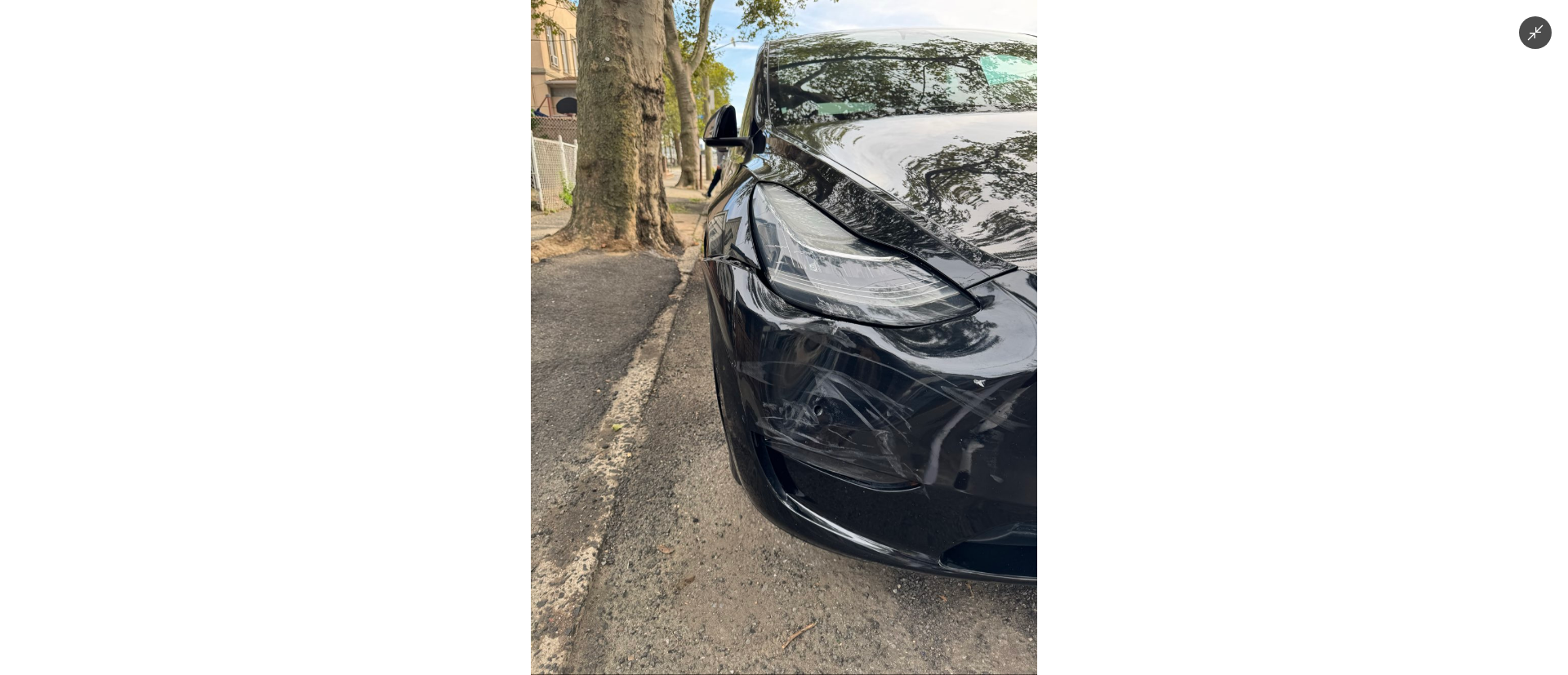
click at [776, 315] on img at bounding box center [784, 338] width 506 height 675
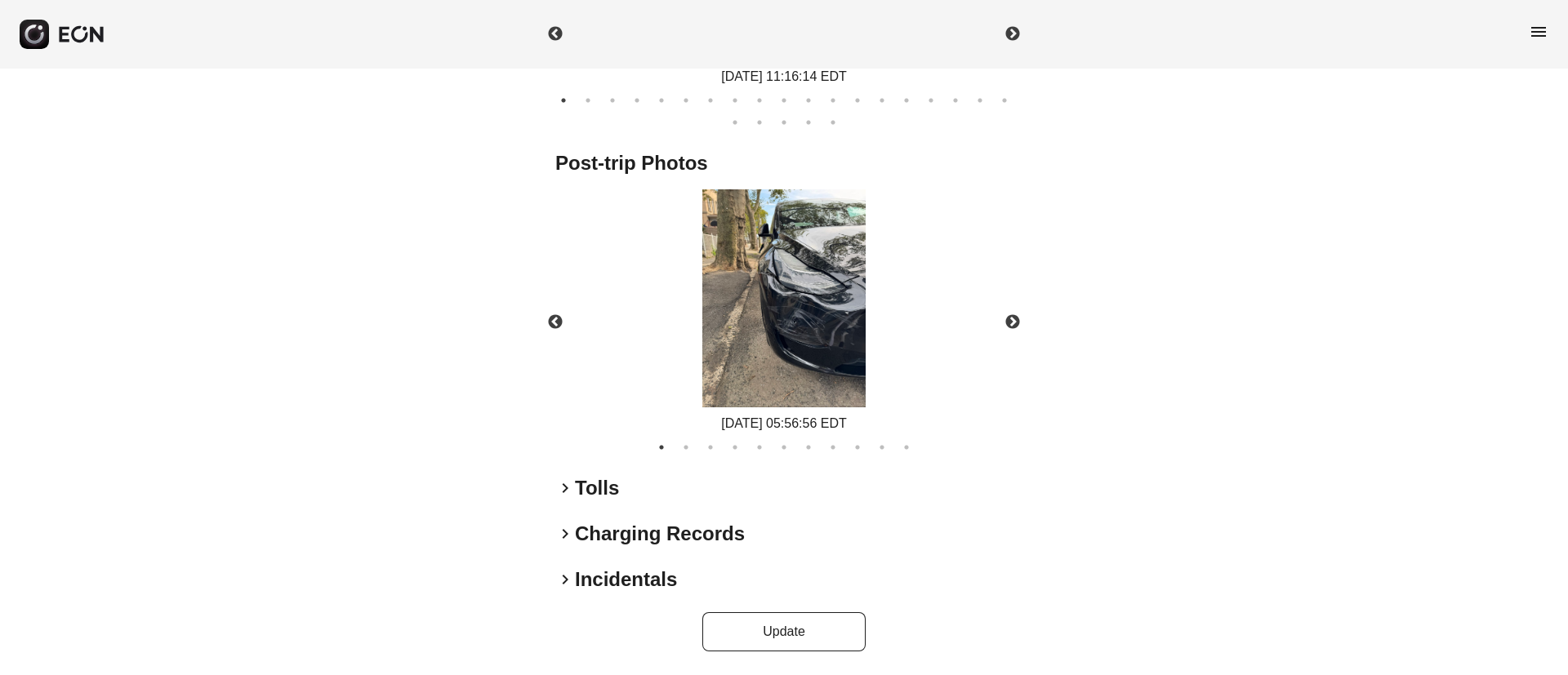
click at [784, 323] on img at bounding box center [784, 298] width 163 height 218
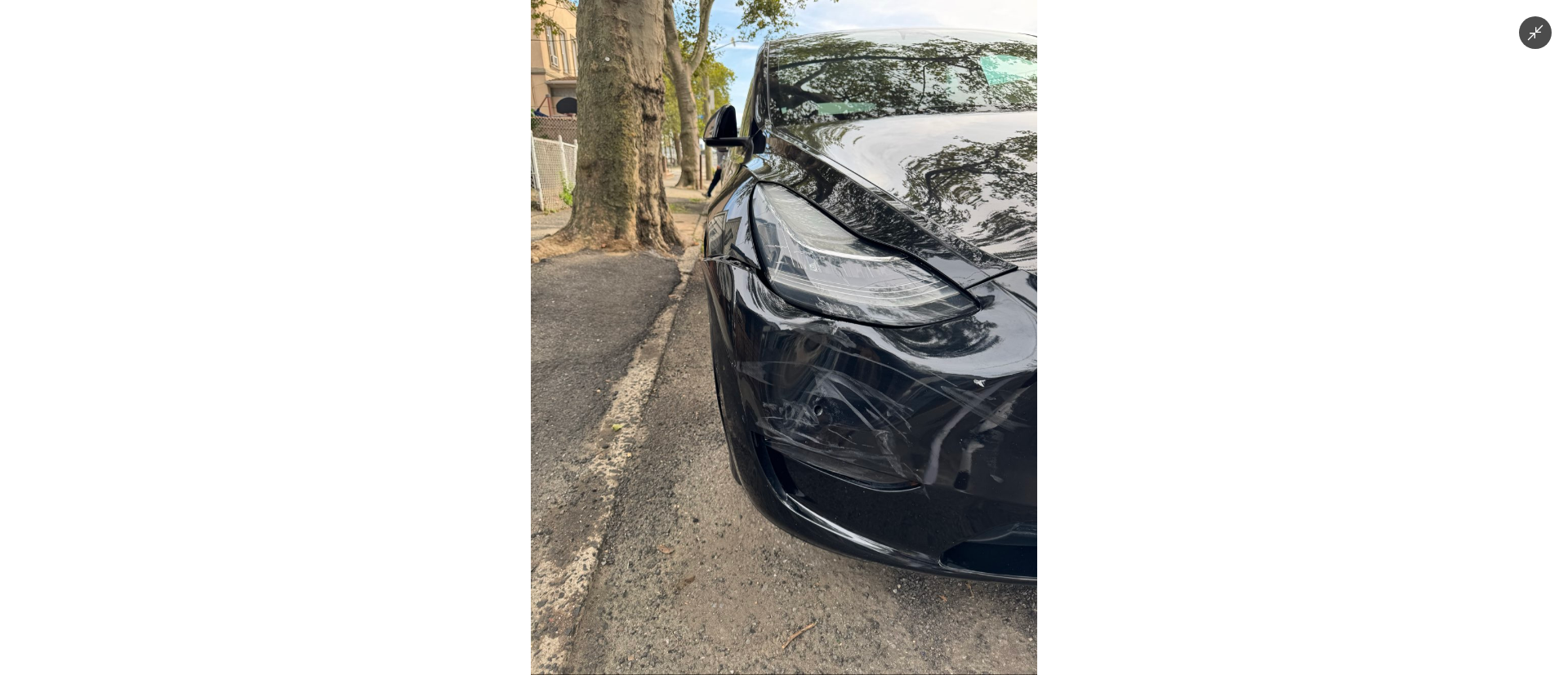
click at [784, 323] on img at bounding box center [784, 338] width 506 height 675
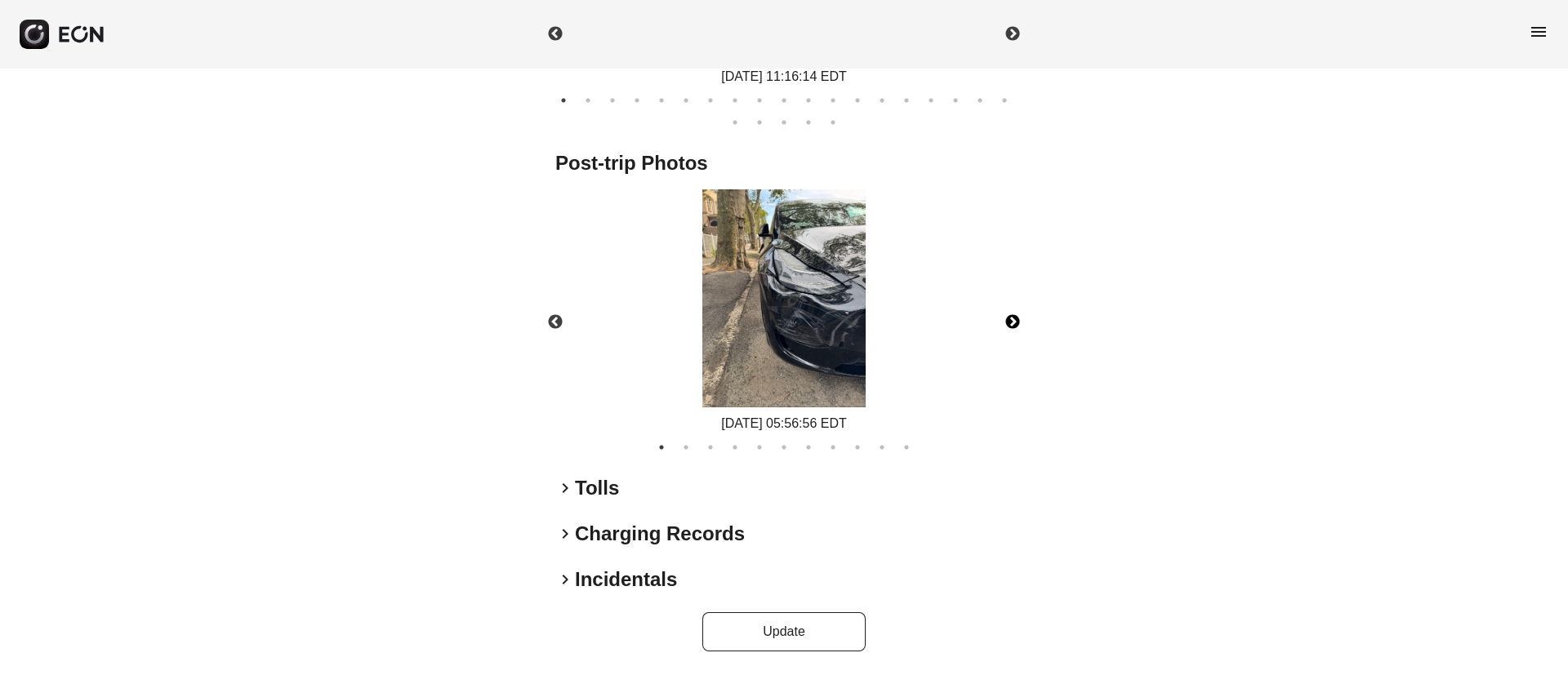
click at [1014, 327] on button "Next" at bounding box center [1013, 323] width 57 height 57
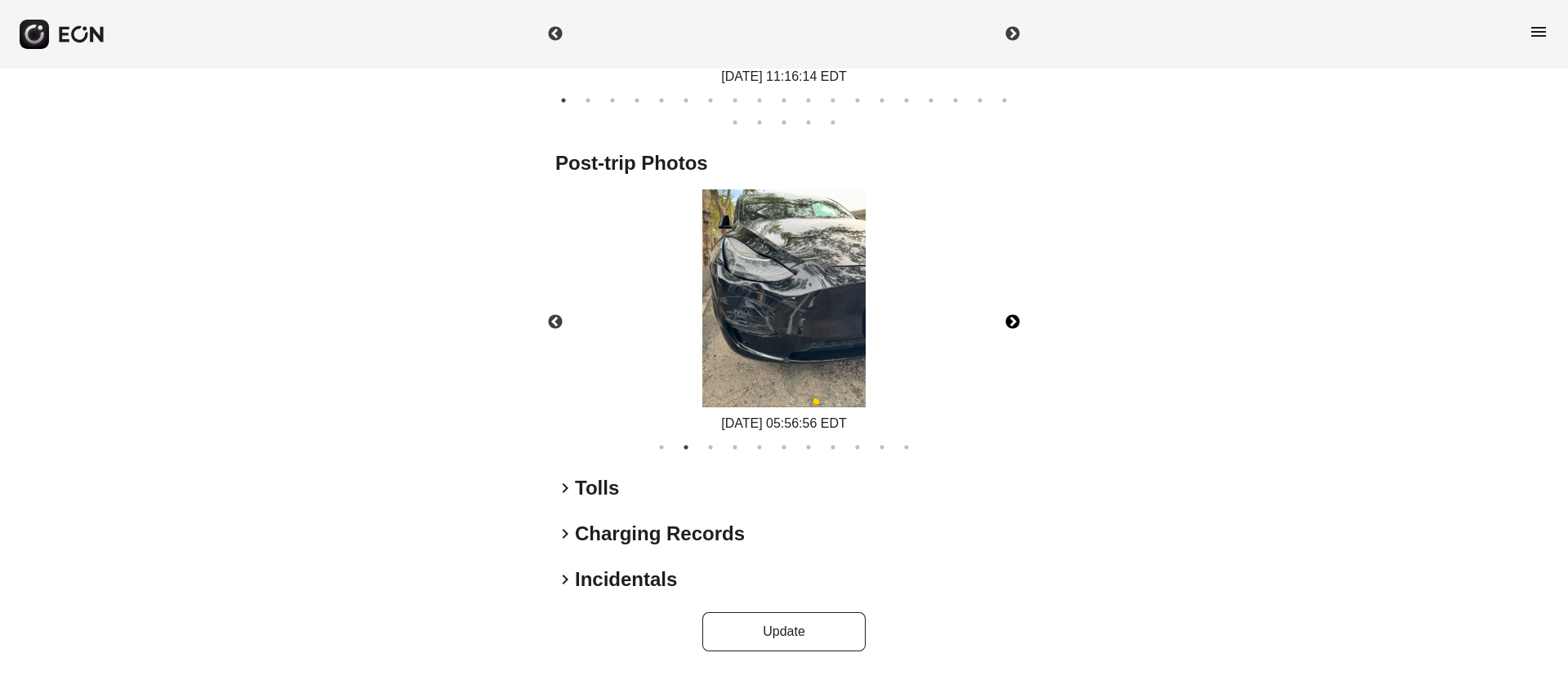
click at [1014, 327] on button "Next" at bounding box center [1013, 323] width 57 height 57
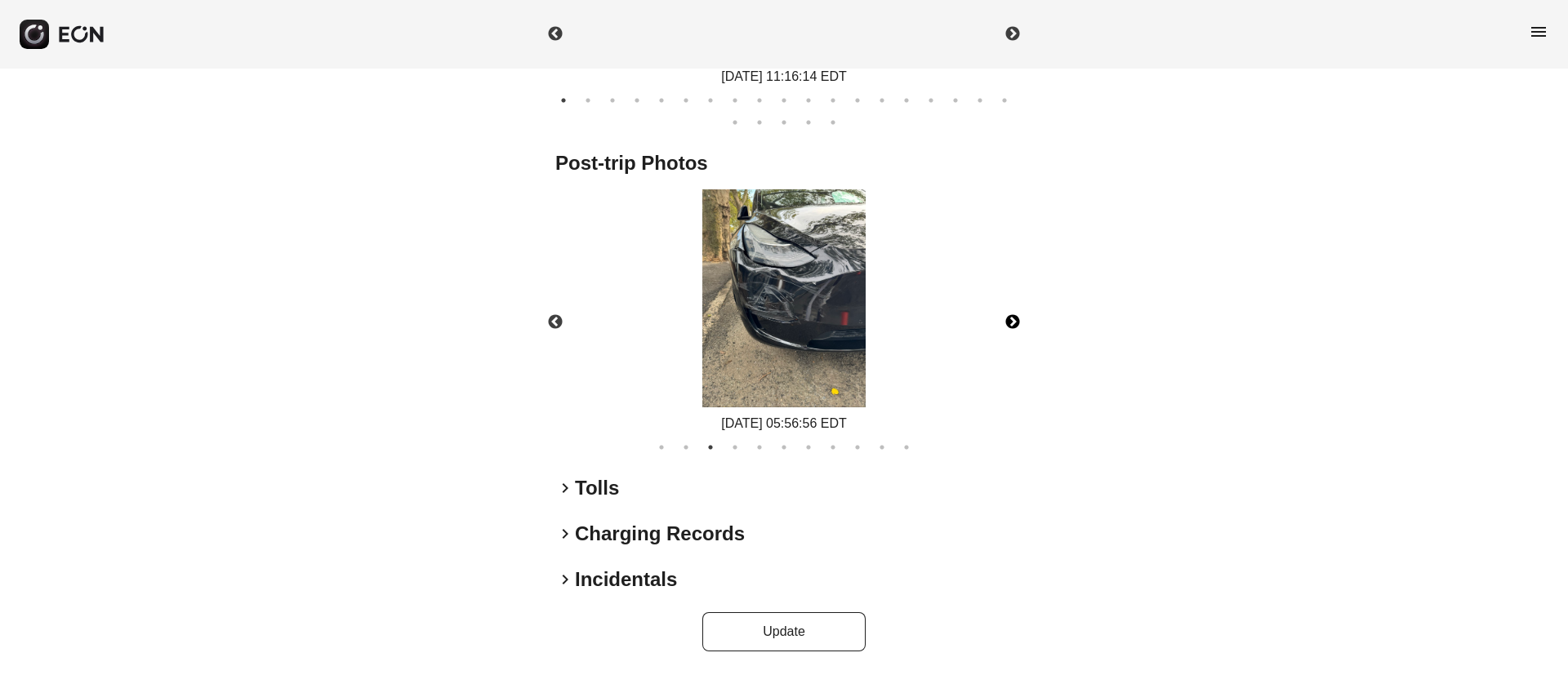
click at [1014, 327] on button "Next" at bounding box center [1013, 323] width 57 height 57
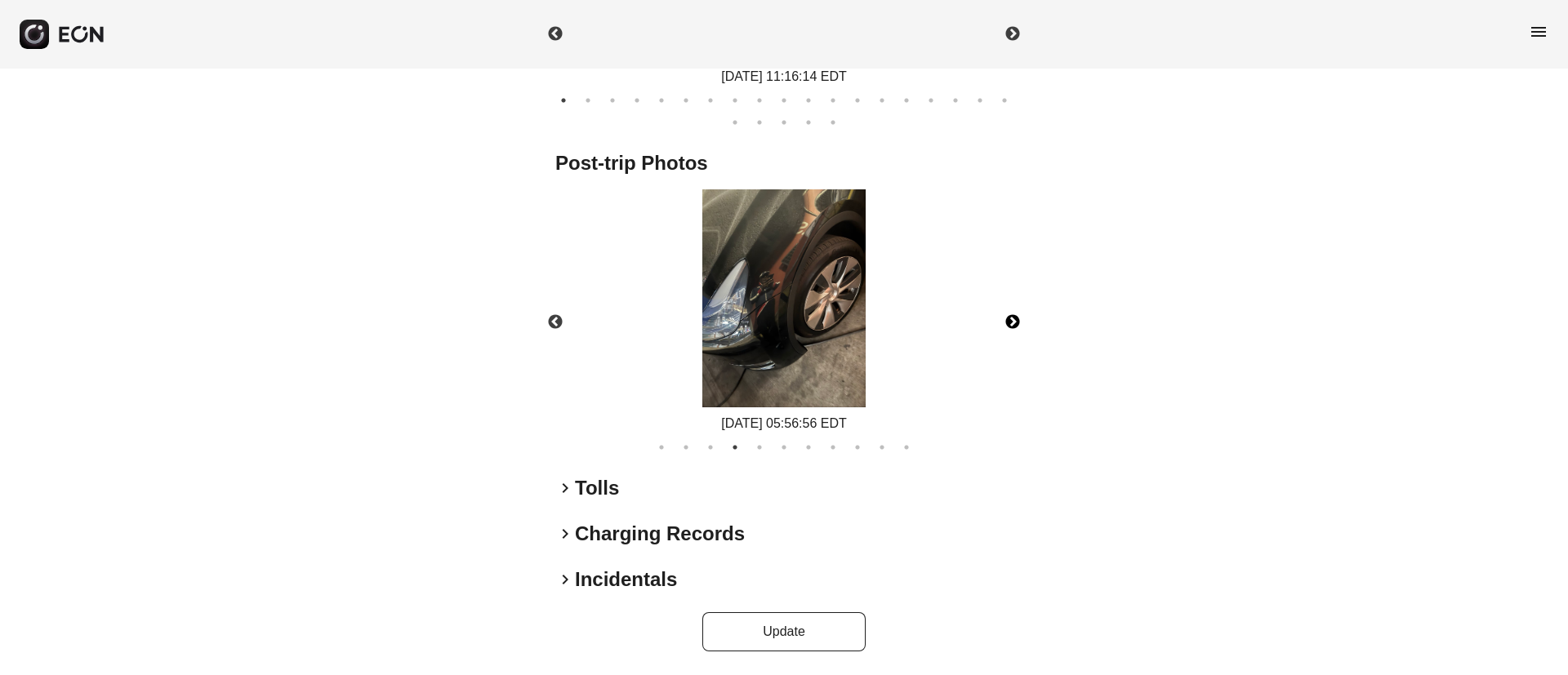
click at [1014, 327] on button "Next" at bounding box center [1013, 323] width 57 height 57
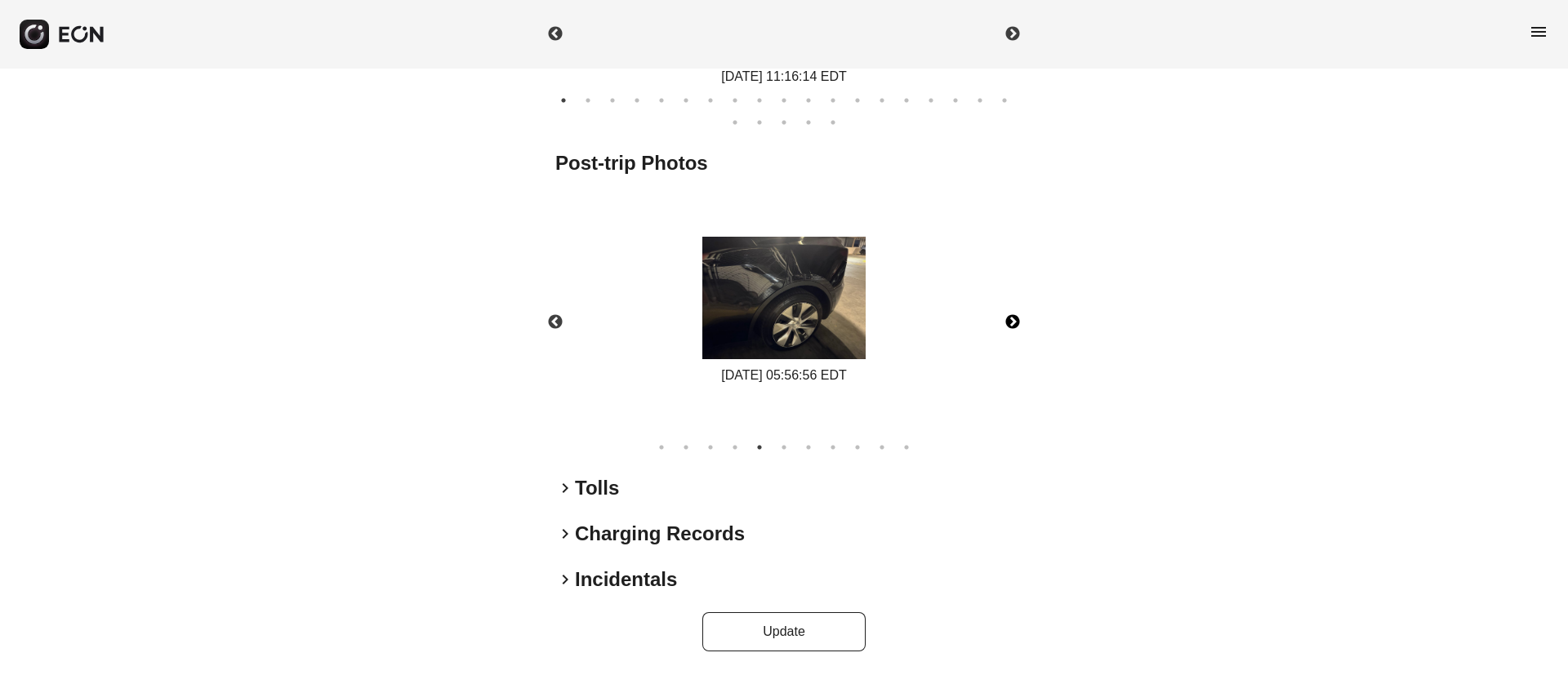
click at [1014, 327] on button "Next" at bounding box center [1013, 323] width 57 height 57
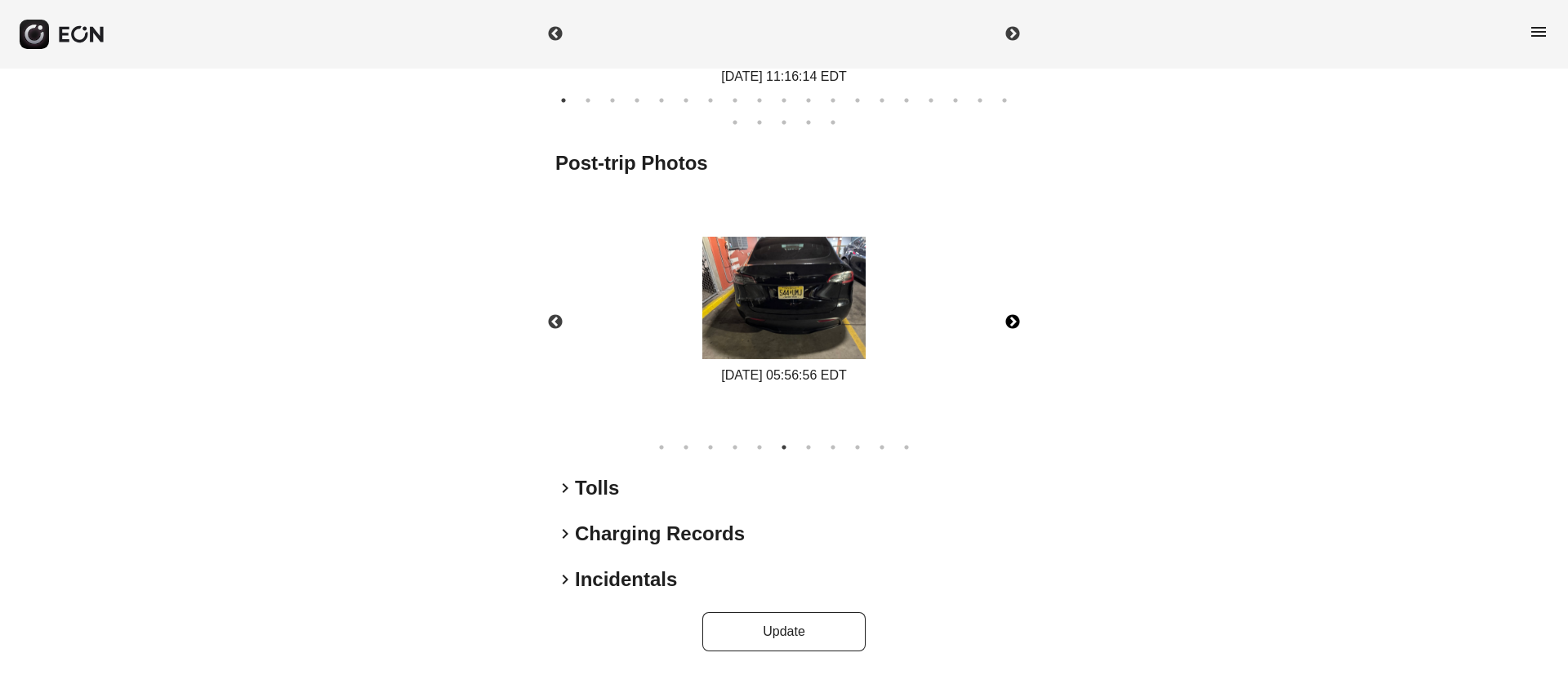
click at [832, 317] on img at bounding box center [784, 297] width 163 height 122
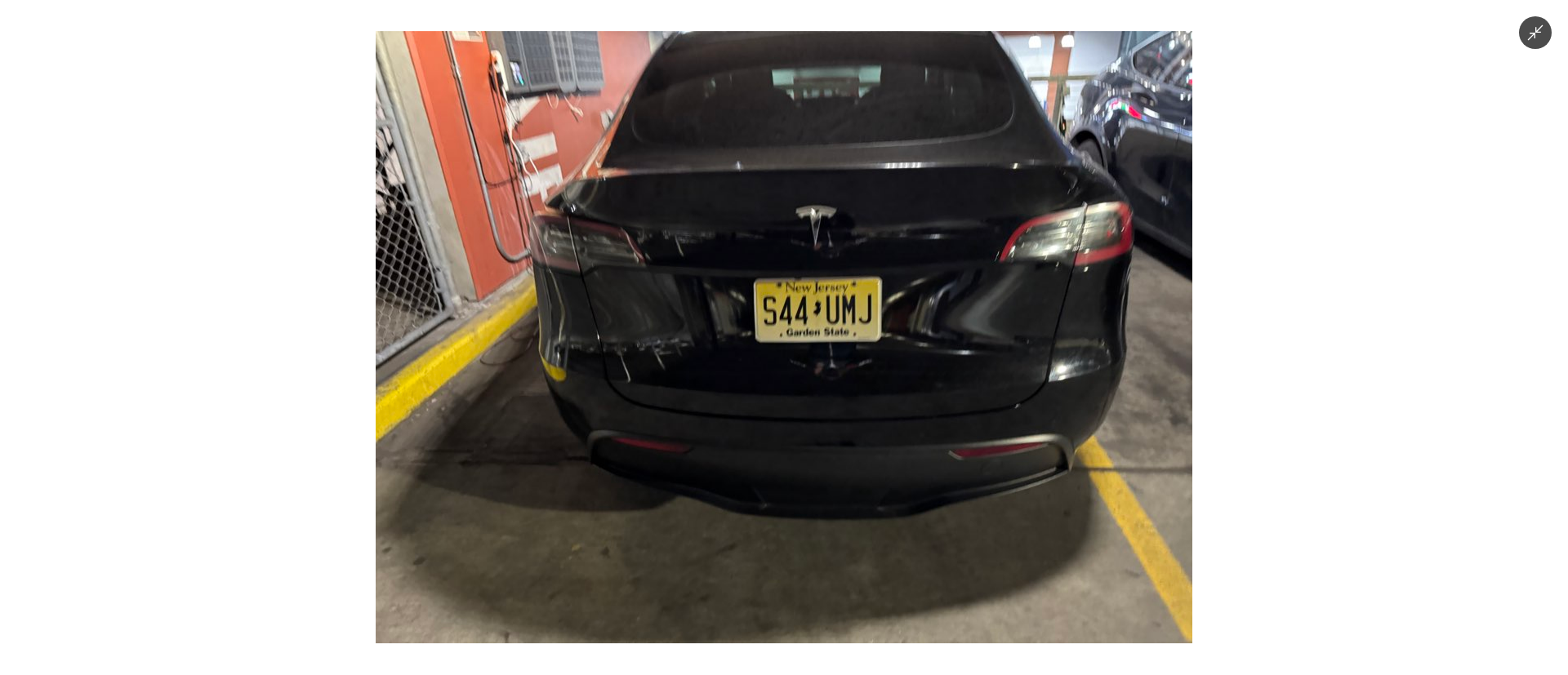
click at [832, 317] on img at bounding box center [784, 338] width 816 height 613
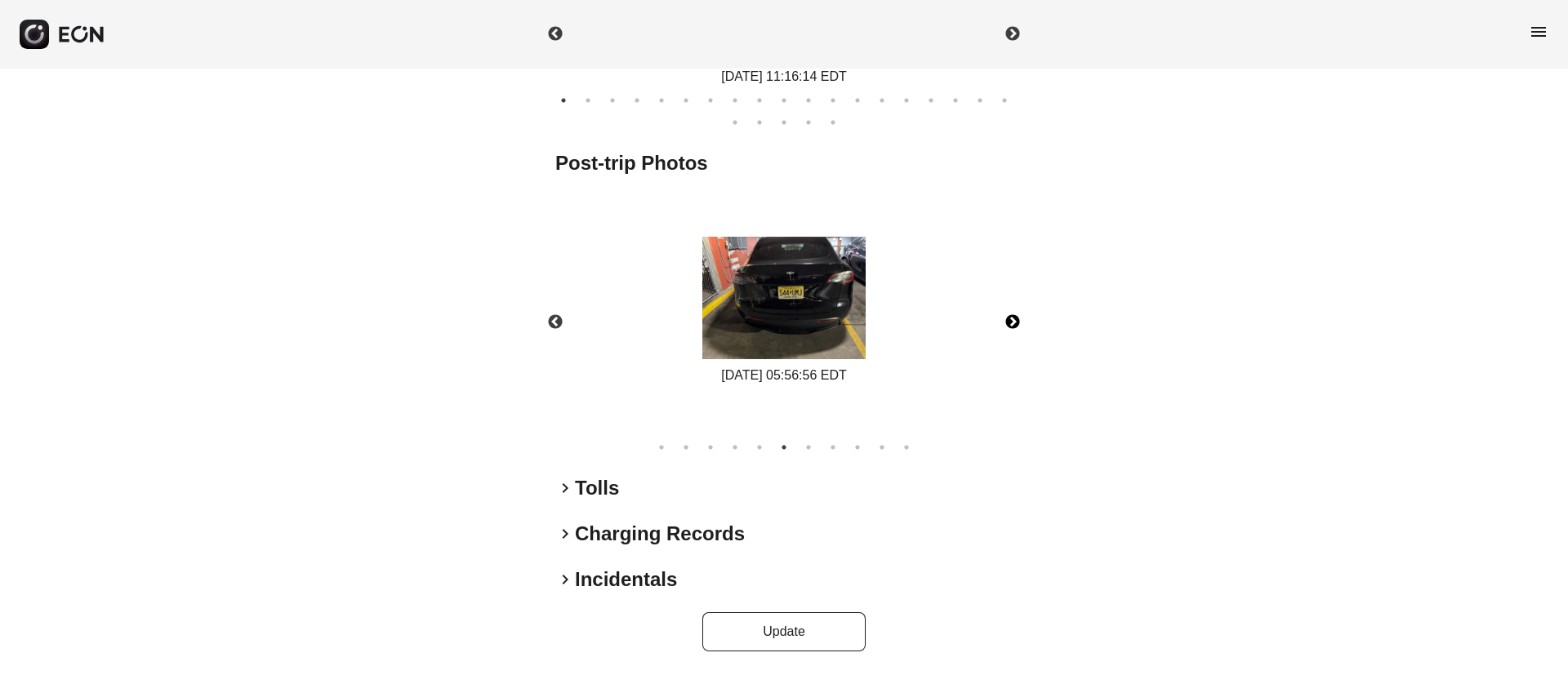
click at [1012, 318] on button "Next" at bounding box center [1013, 323] width 57 height 57
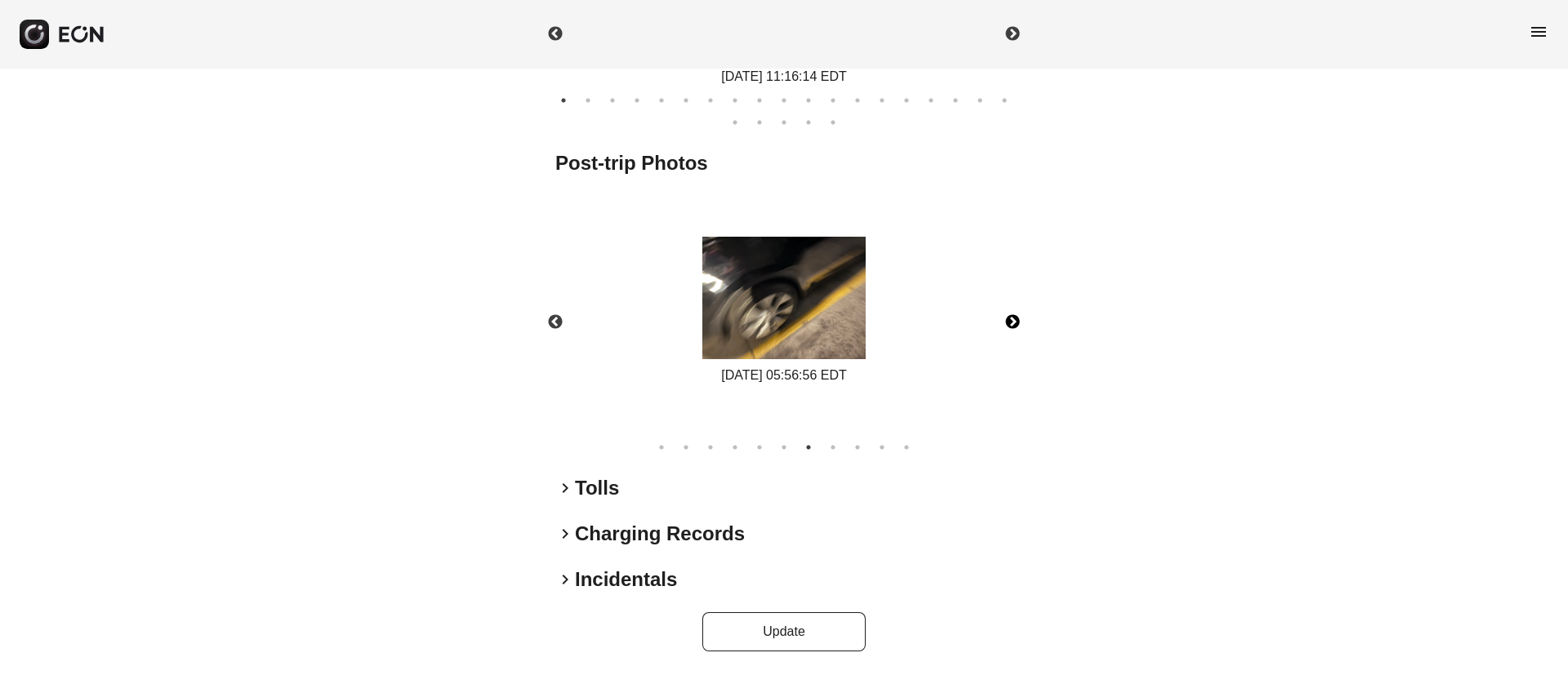
click at [1012, 318] on button "Next" at bounding box center [1013, 323] width 57 height 57
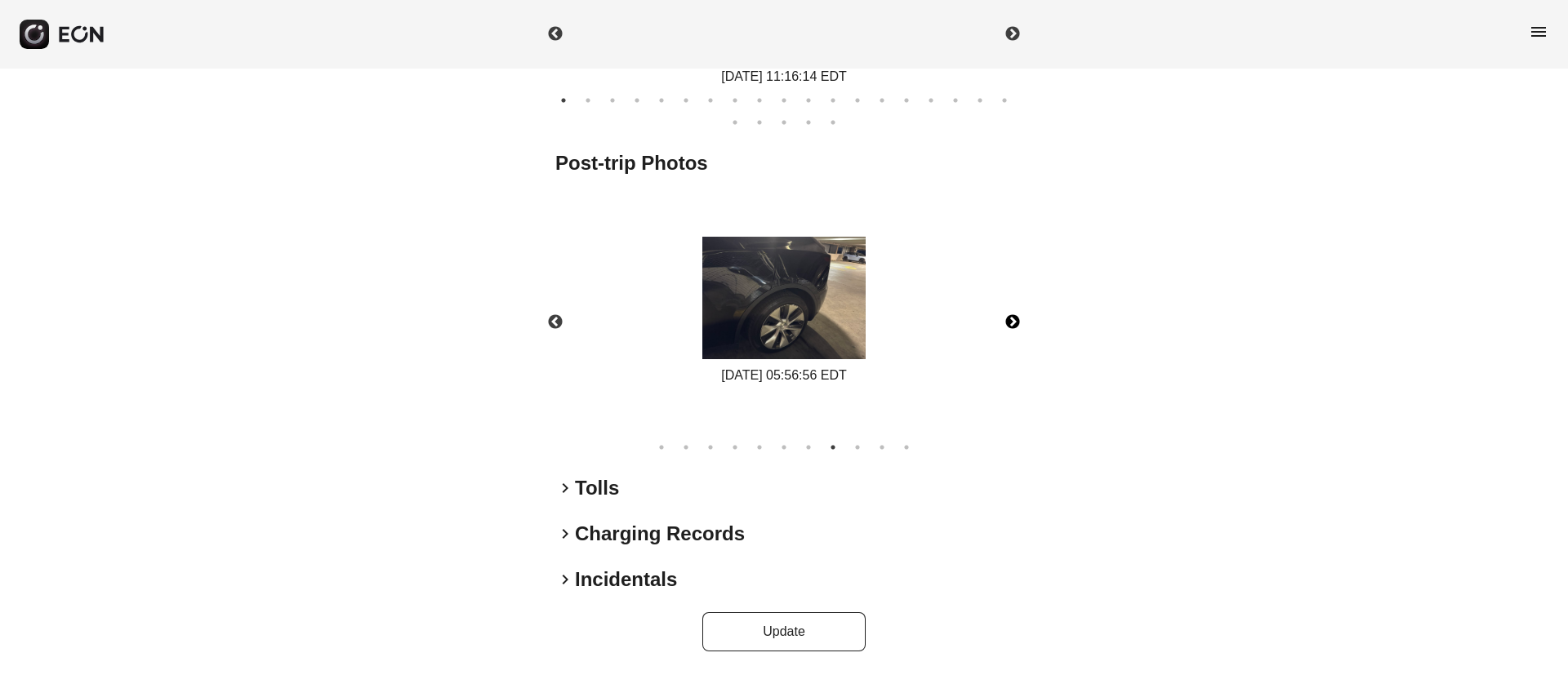
click at [1012, 318] on button "Next" at bounding box center [1013, 323] width 57 height 57
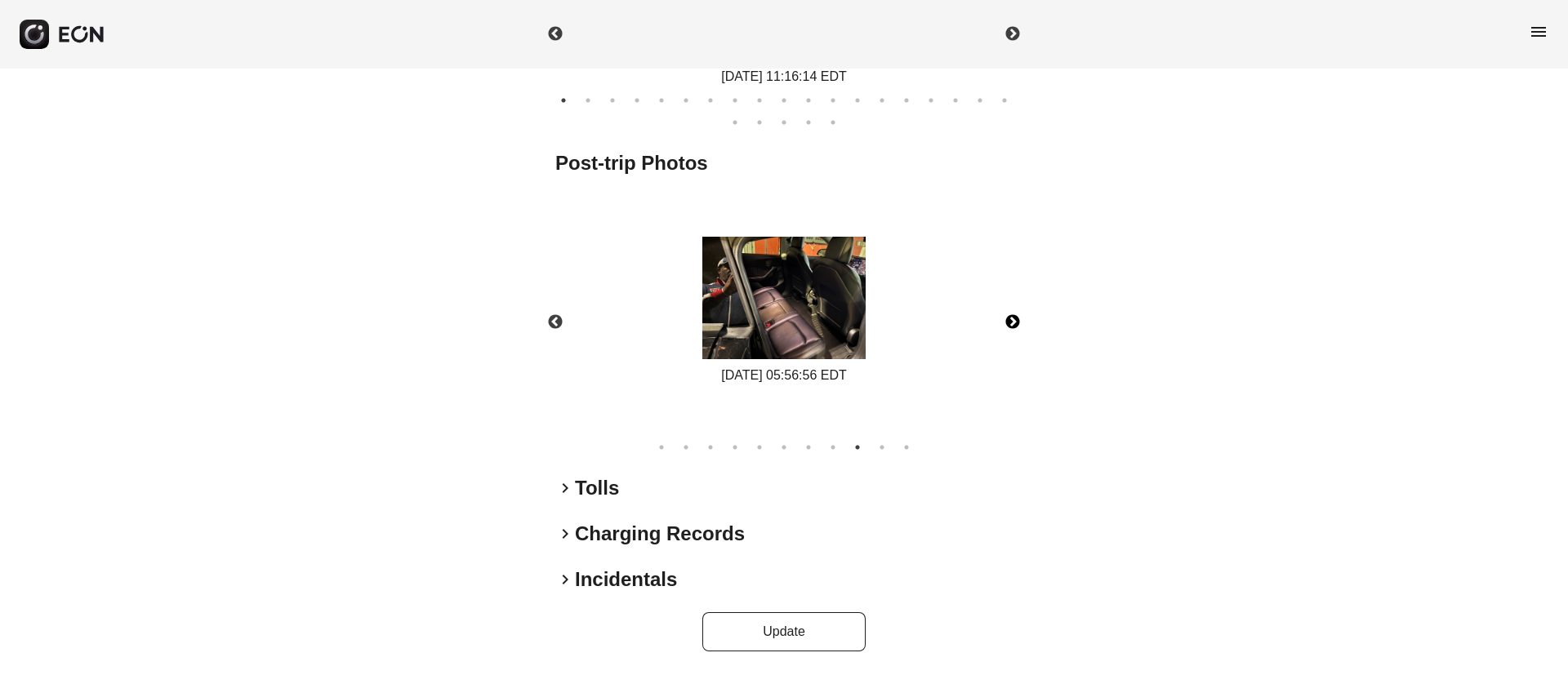
click at [1012, 318] on button "Next" at bounding box center [1013, 323] width 57 height 57
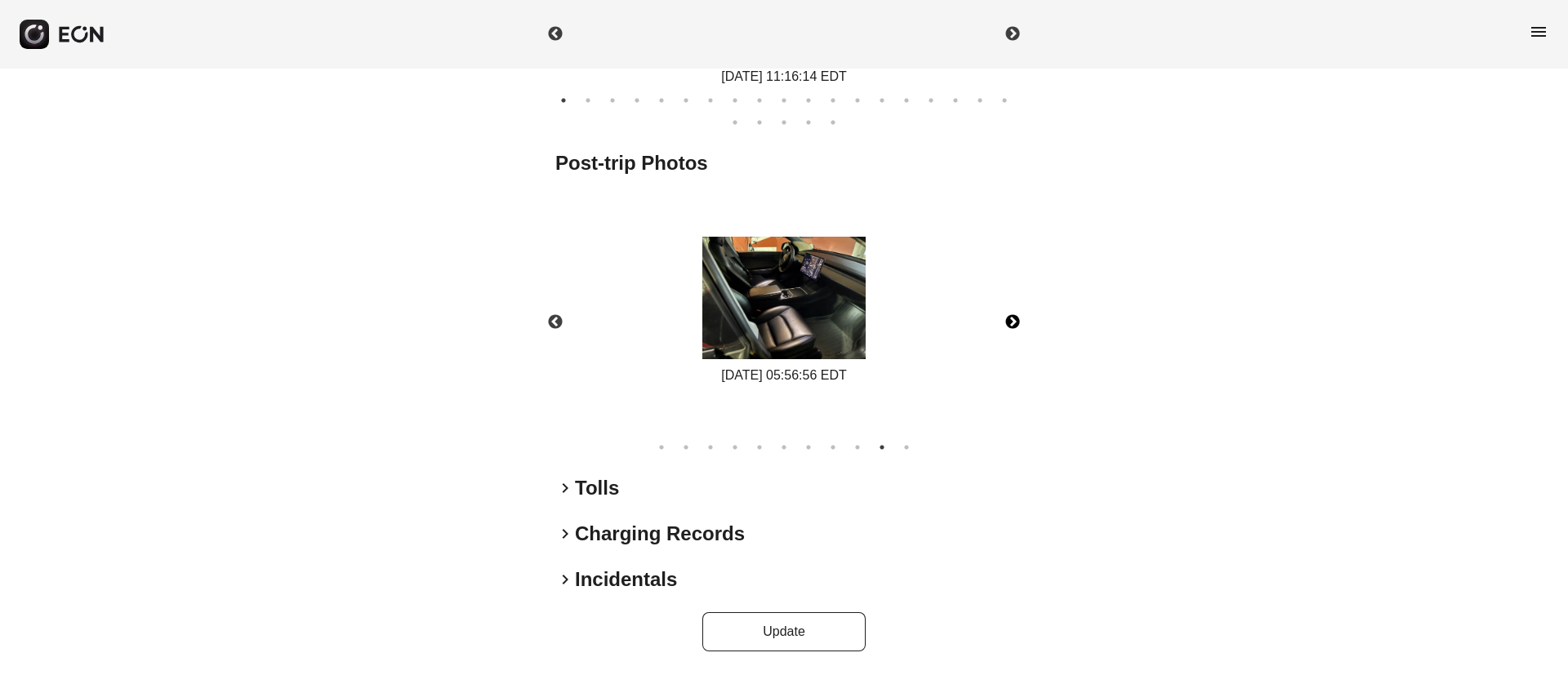
click at [1012, 318] on button "Next" at bounding box center [1013, 323] width 57 height 57
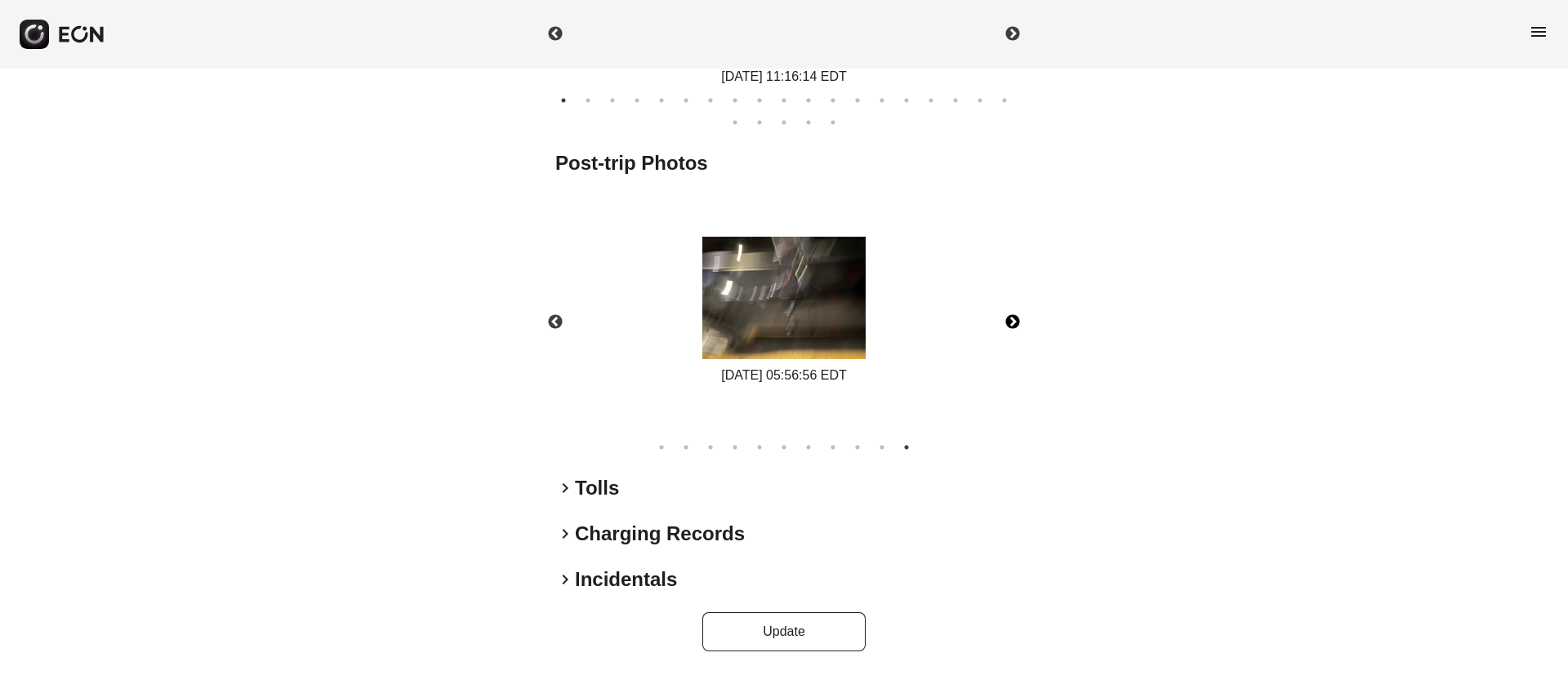
click at [1012, 318] on button "Next" at bounding box center [1013, 323] width 57 height 57
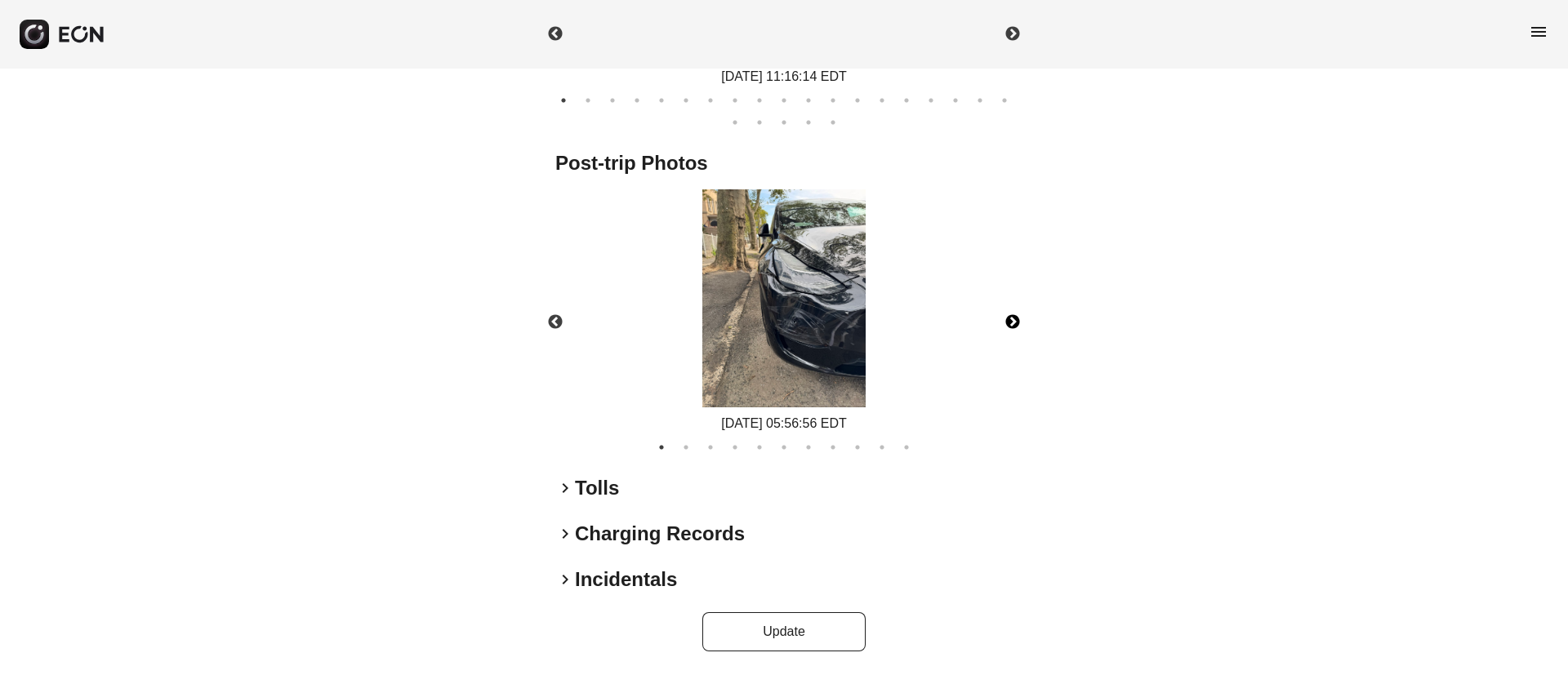
click at [1012, 318] on button "Next" at bounding box center [1013, 323] width 57 height 57
